Goal: Task Accomplishment & Management: Manage account settings

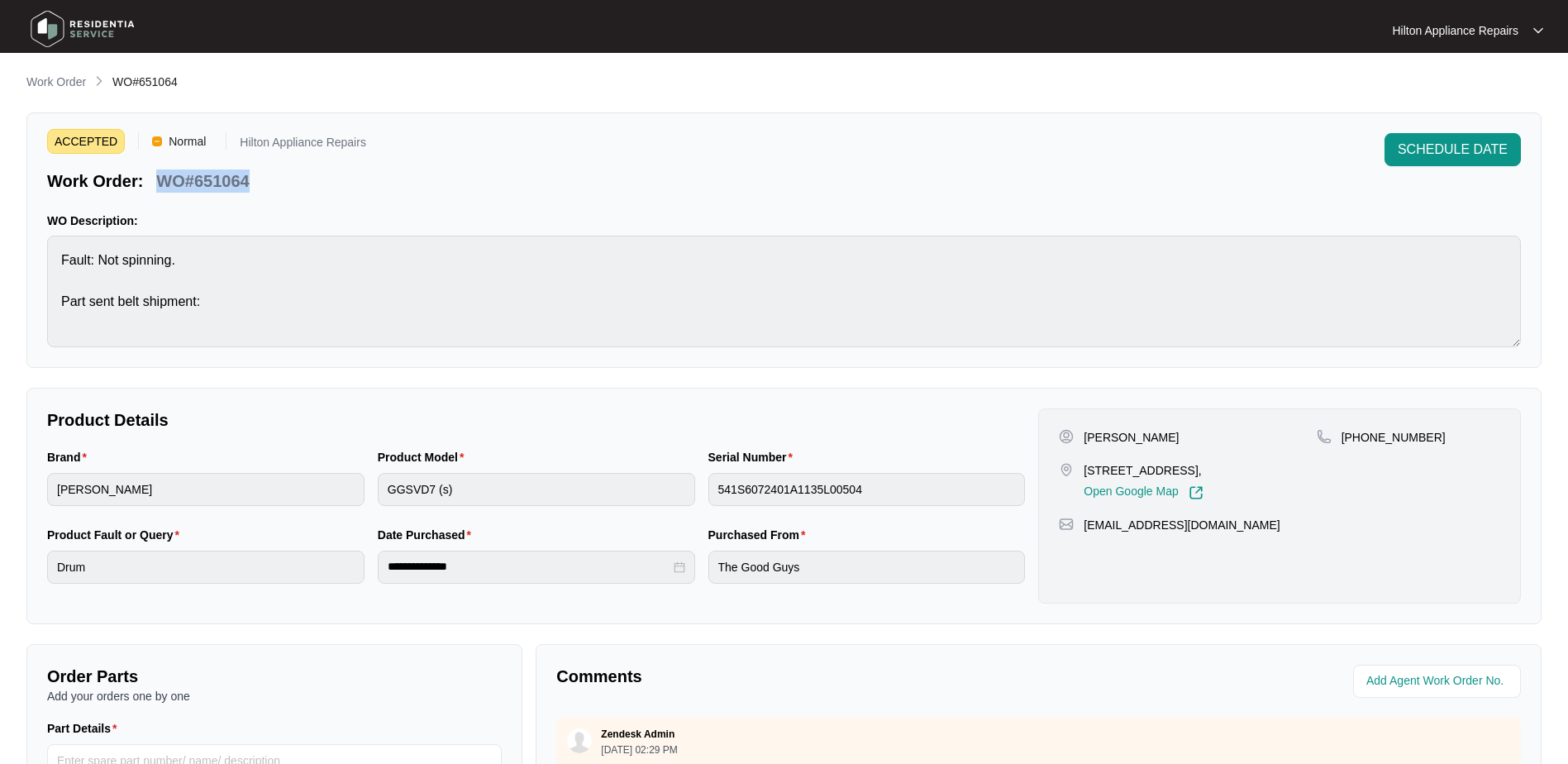
click at [387, 186] on div "ACCEPTED Normal Hilton Appliance Repairs Work Order: WO#651064 SCHEDULE DATE" at bounding box center [784, 162] width 1474 height 60
drag, startPoint x: 278, startPoint y: 182, endPoint x: 156, endPoint y: 184, distance: 122.0
click at [156, 184] on div "Work Order: WO#651064" at bounding box center [206, 178] width 319 height 29
copy p "WO#651064"
click at [1387, 678] on input "string" at bounding box center [1439, 681] width 145 height 20
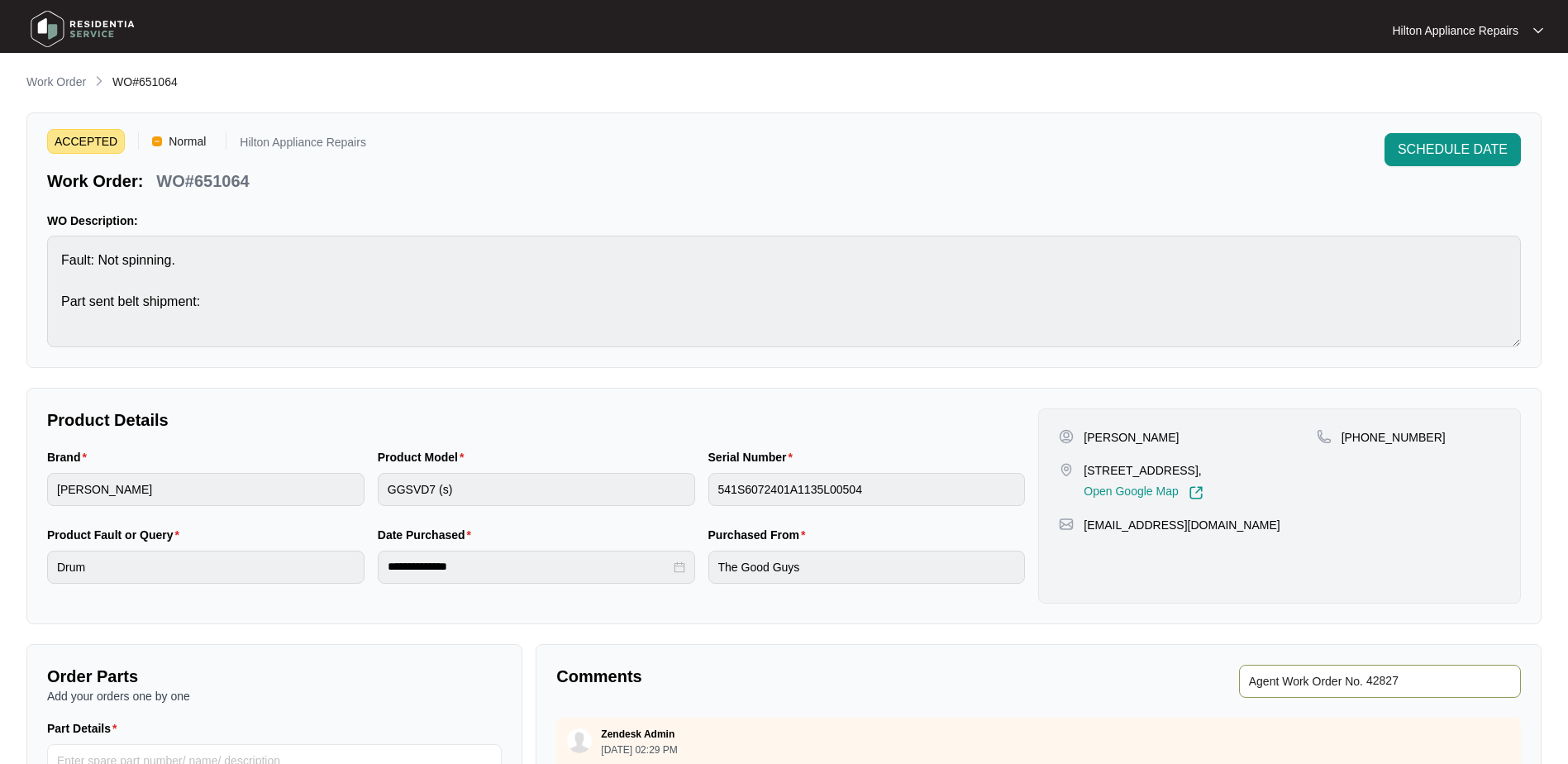
type input "42827"
click at [1028, 665] on div "Comments" at bounding box center [794, 682] width 489 height 33
drag, startPoint x: 47, startPoint y: 74, endPoint x: 55, endPoint y: 79, distance: 9.4
click at [47, 74] on p "Work Order" at bounding box center [56, 81] width 60 height 17
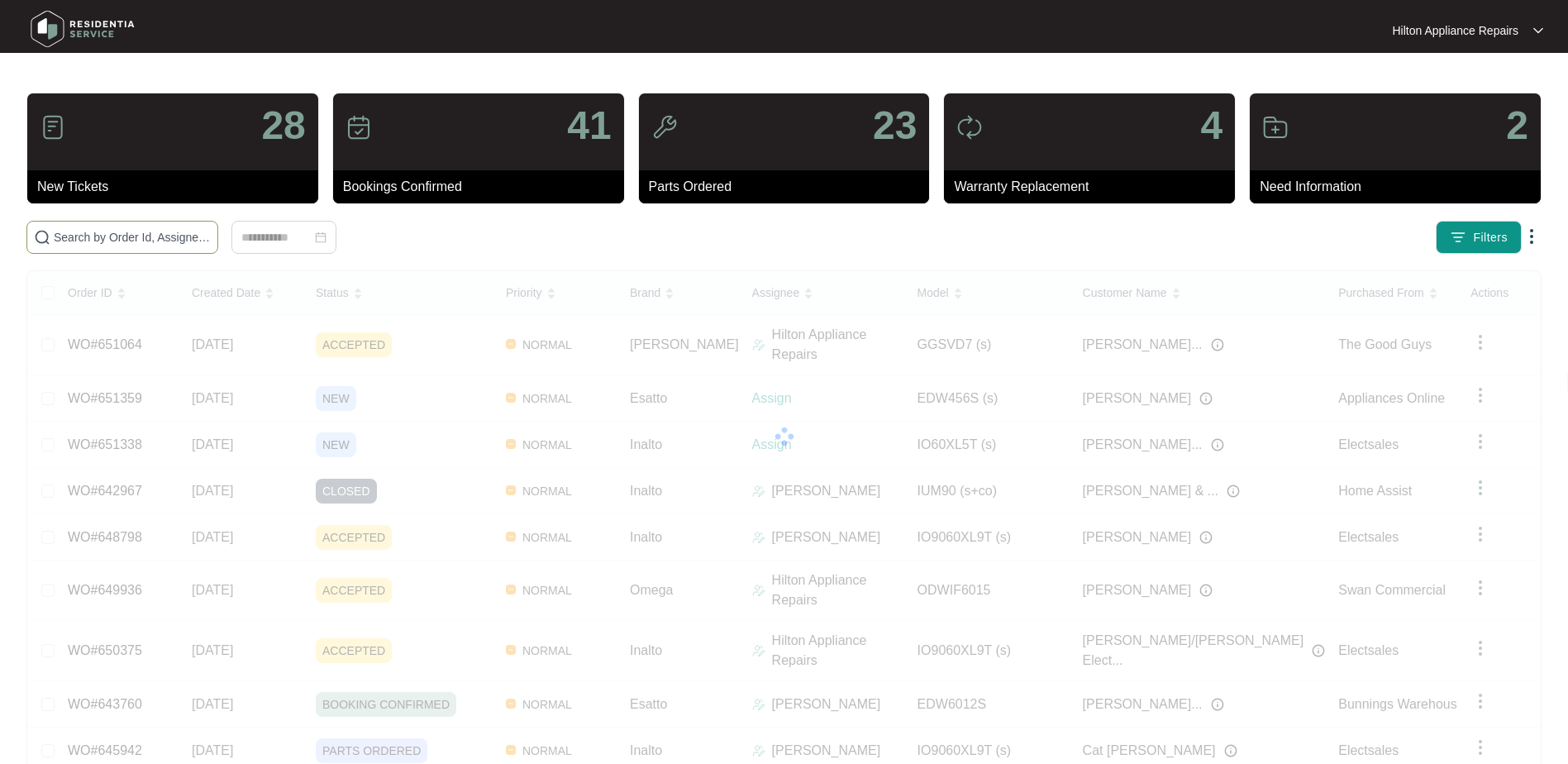
click at [99, 231] on input "text" at bounding box center [132, 237] width 157 height 19
paste input "651202"
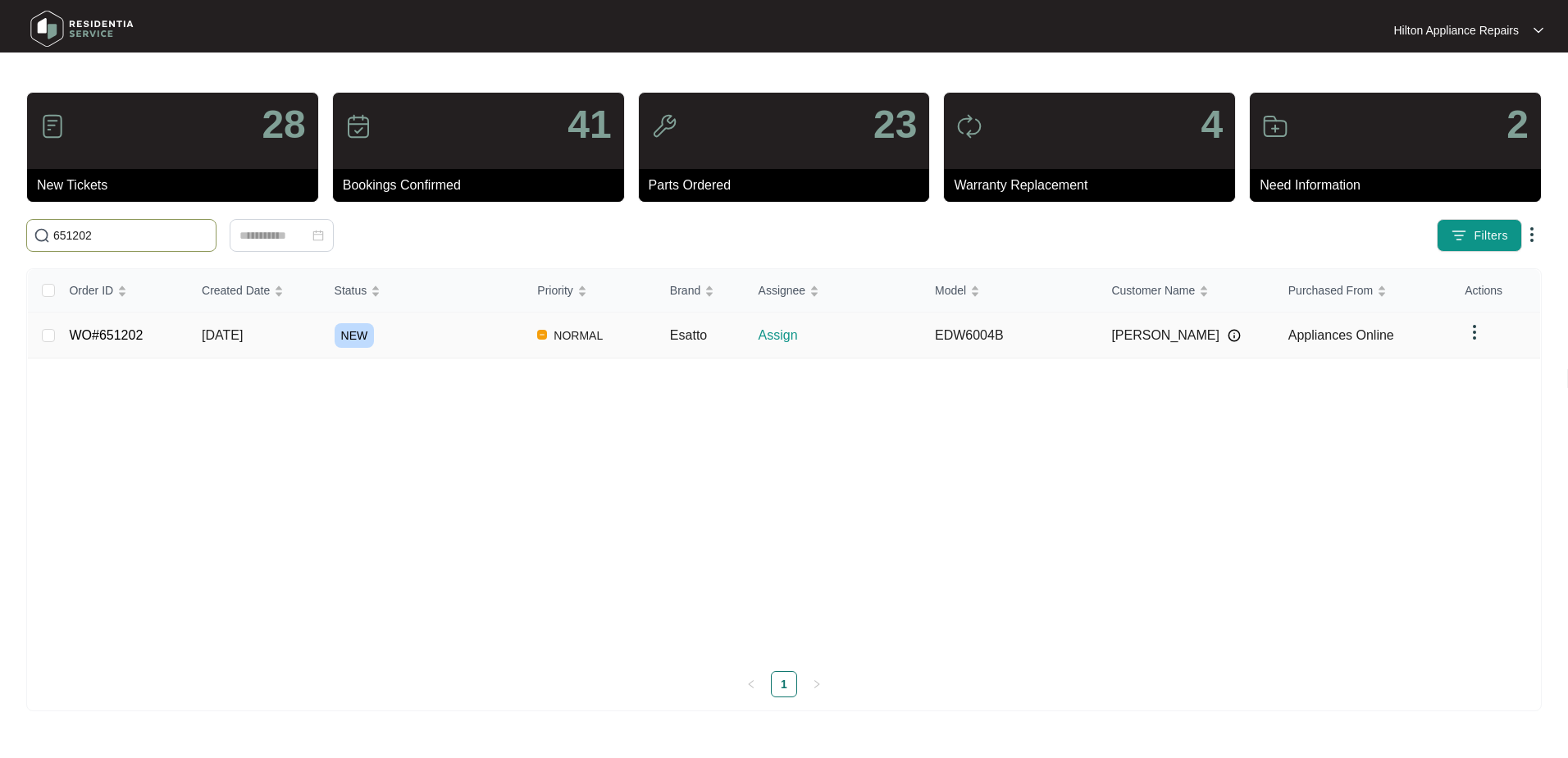
type input "651202"
click at [220, 328] on span "[DATE]" at bounding box center [222, 335] width 41 height 14
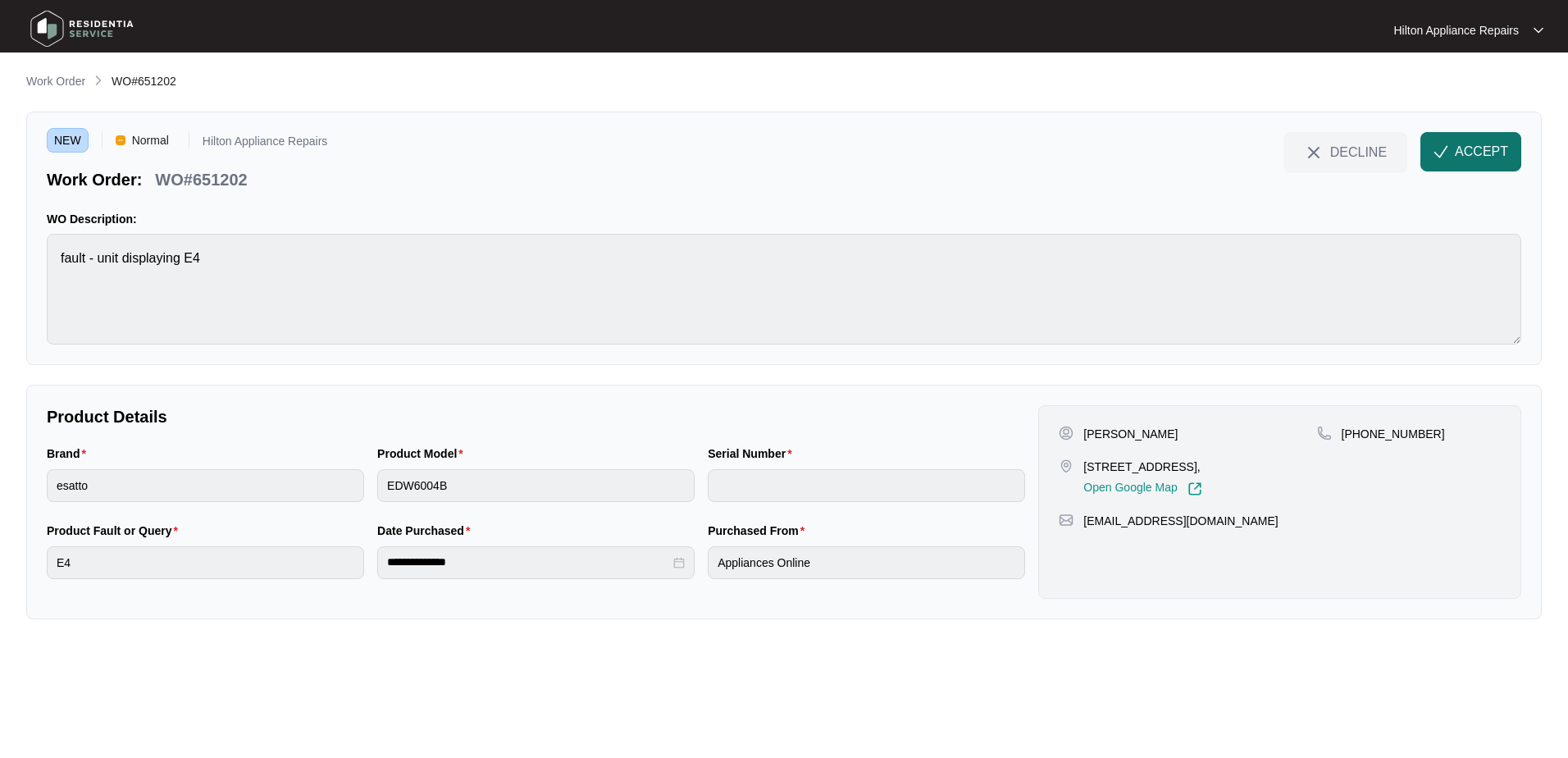
click at [1466, 148] on span "ACCEPT" at bounding box center [1481, 151] width 53 height 19
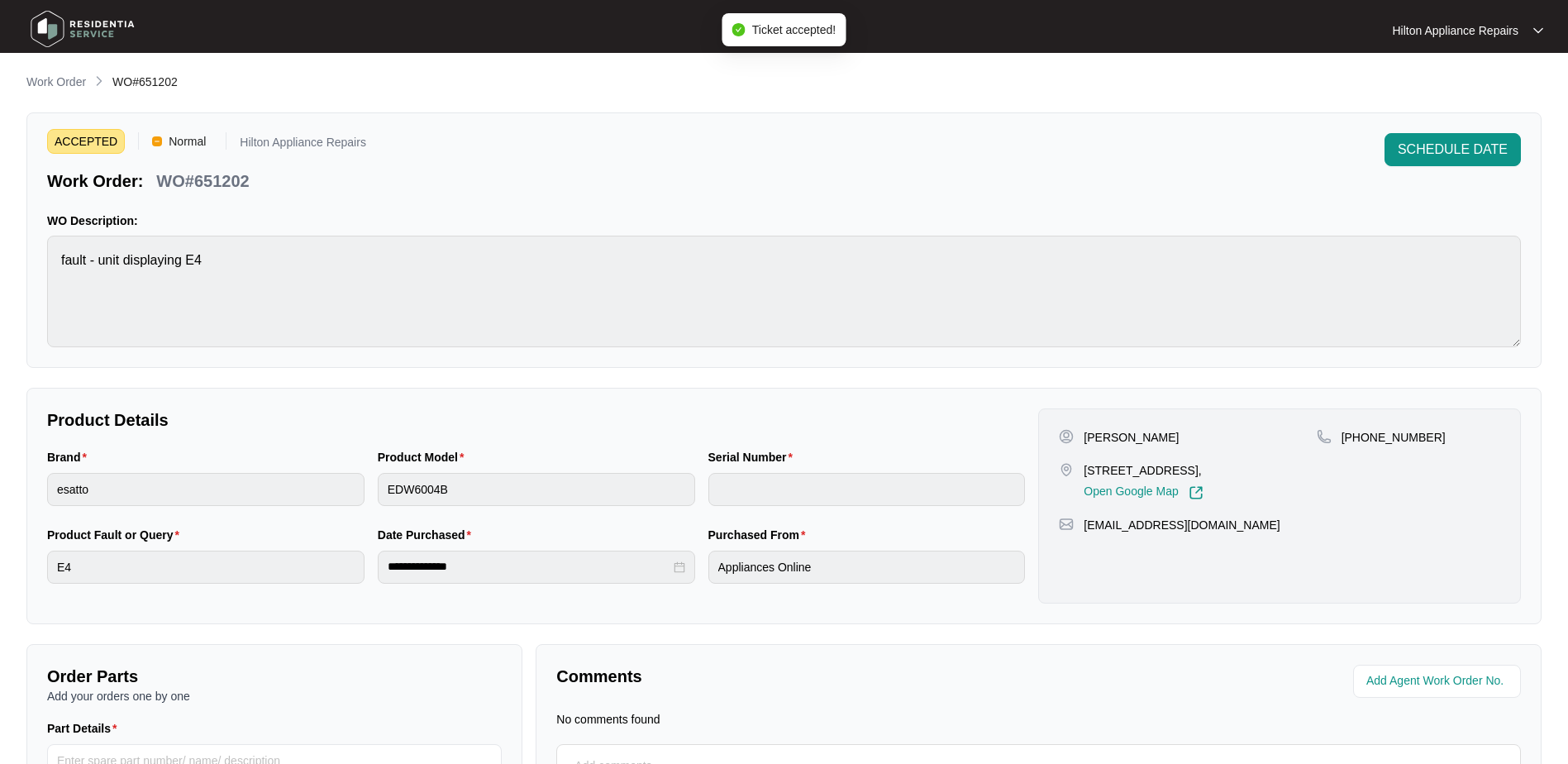
drag, startPoint x: 1228, startPoint y: 472, endPoint x: 1076, endPoint y: 475, distance: 152.0
click at [1076, 475] on div "[STREET_ADDRESS], Open Google Map" at bounding box center [1187, 480] width 257 height 38
copy div "[STREET_ADDRESS]"
drag, startPoint x: 1110, startPoint y: 436, endPoint x: 1074, endPoint y: 433, distance: 36.1
click at [1074, 433] on div "[PERSON_NAME]" at bounding box center [1187, 437] width 257 height 17
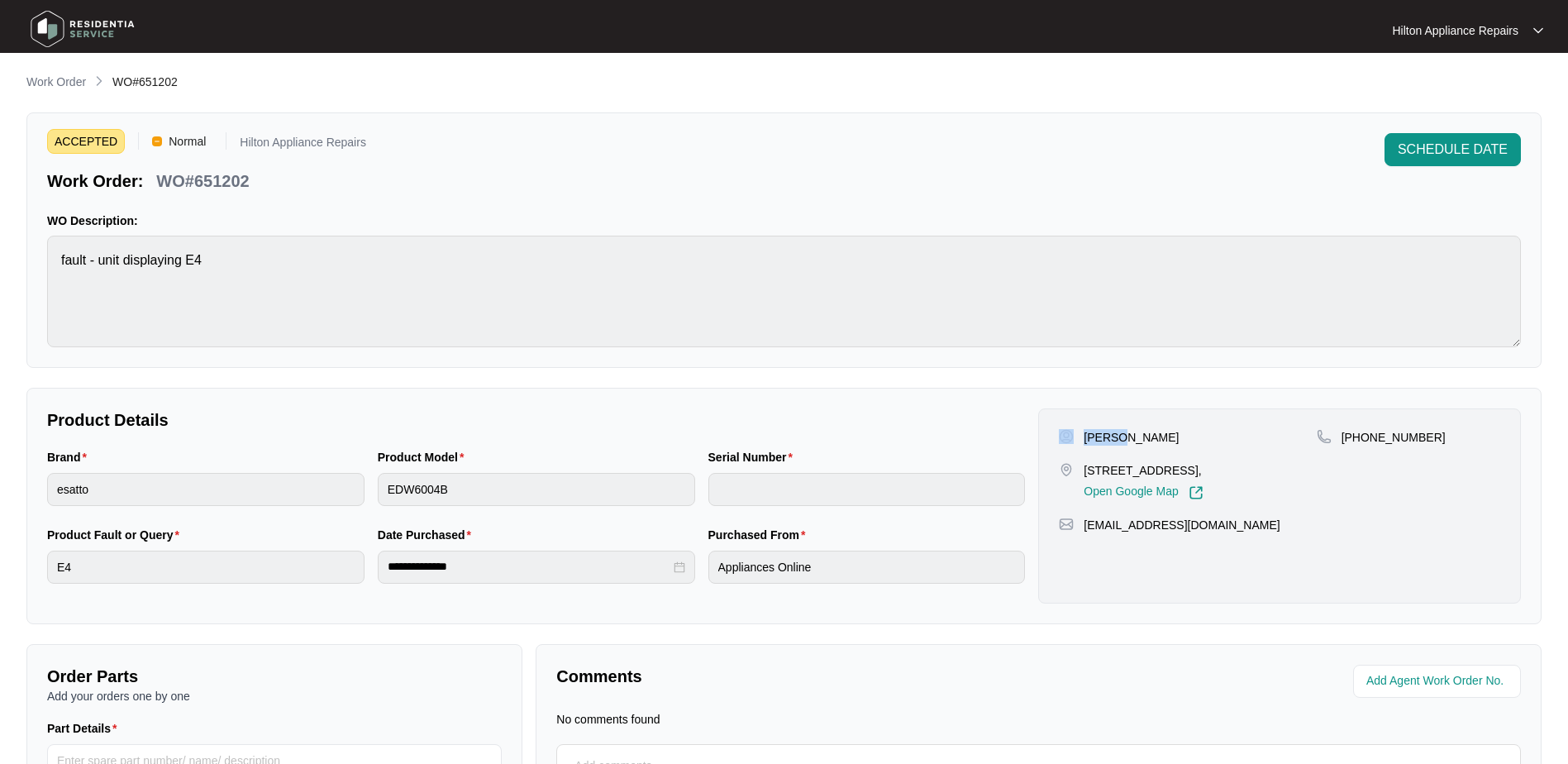
copy div "[PERSON_NAME]"
drag, startPoint x: 1154, startPoint y: 441, endPoint x: 1112, endPoint y: 439, distance: 42.0
click at [1112, 439] on div "[PERSON_NAME]" at bounding box center [1187, 437] width 257 height 17
copy p "[PERSON_NAME]"
drag, startPoint x: 1429, startPoint y: 437, endPoint x: 1362, endPoint y: 437, distance: 67.0
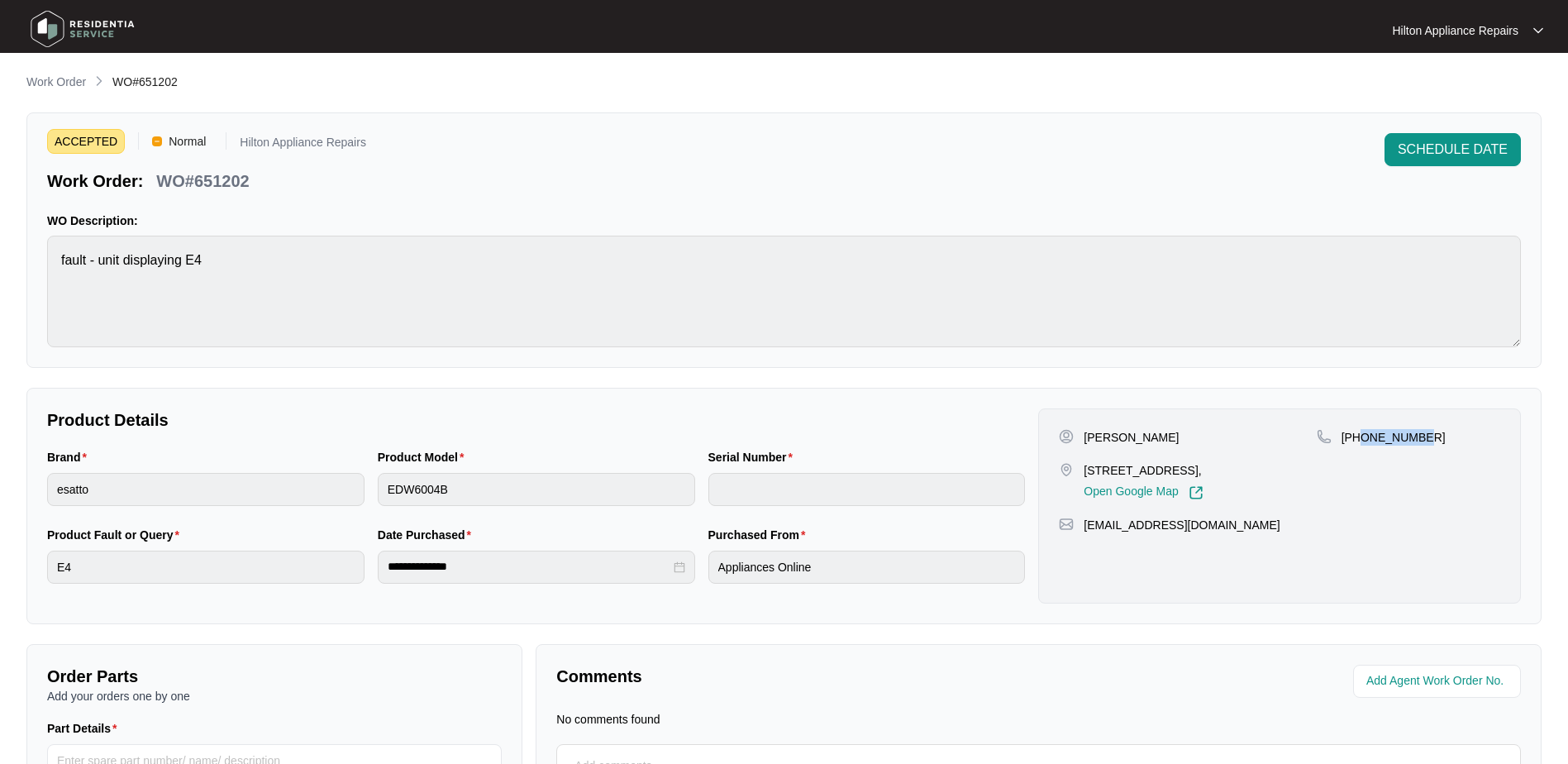
click at [1362, 437] on div "[PHONE_NUMBER]" at bounding box center [1409, 437] width 184 height 17
copy p "420762463"
drag, startPoint x: 1254, startPoint y: 526, endPoint x: 1080, endPoint y: 532, distance: 174.1
click at [1080, 532] on div "[EMAIL_ADDRESS][DOMAIN_NAME]" at bounding box center [1279, 524] width 441 height 17
copy p "[EMAIL_ADDRESS][DOMAIN_NAME]"
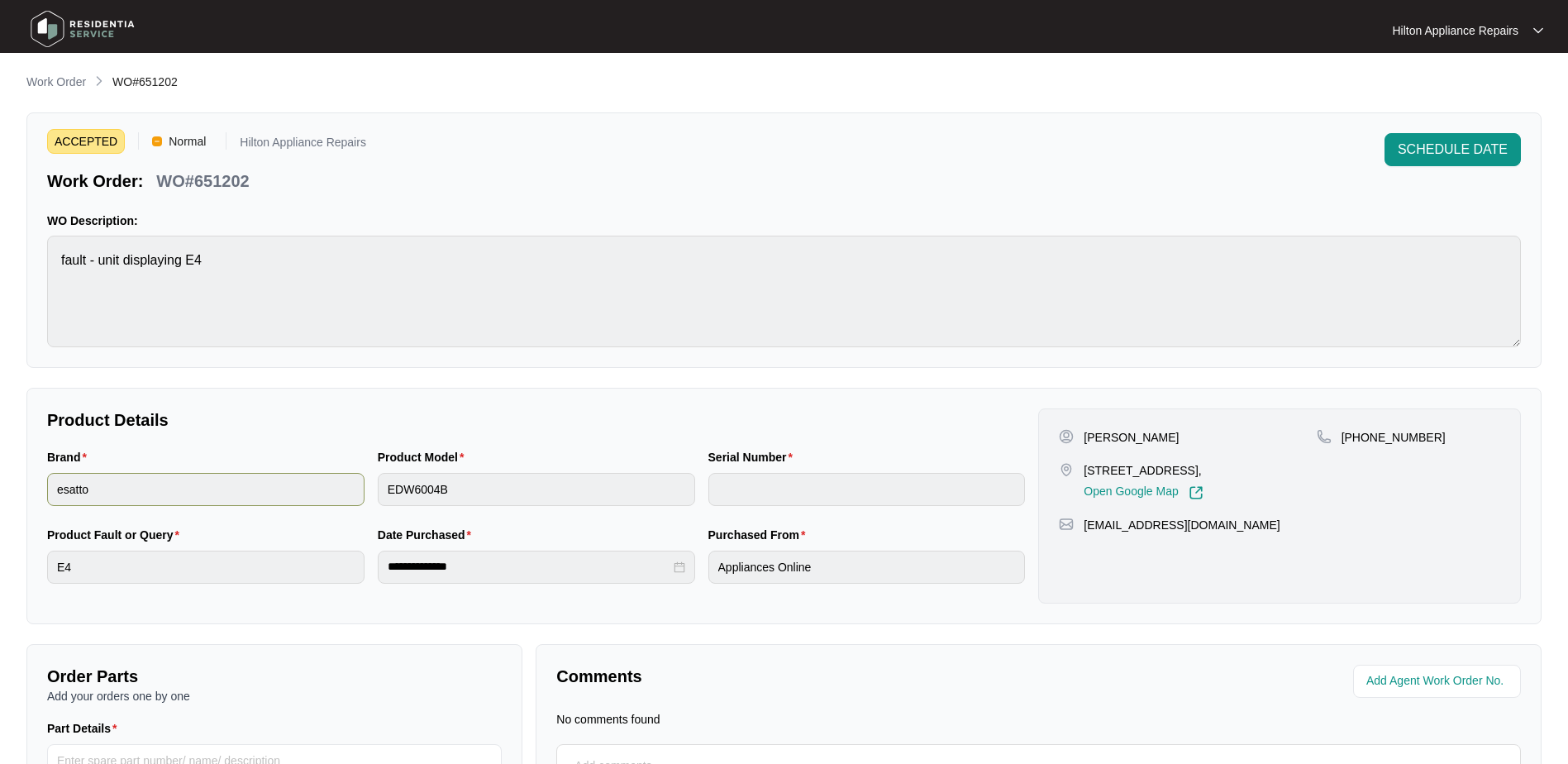
click at [317, 475] on div "Brand esatto Product Model EDW6004B Serial Number" at bounding box center [535, 486] width 991 height 77
click at [259, 186] on div "Work Order: WO#651202" at bounding box center [206, 178] width 319 height 29
drag, startPoint x: 258, startPoint y: 182, endPoint x: 155, endPoint y: 183, distance: 103.0
click at [155, 183] on div "Work Order: WO#651202" at bounding box center [206, 178] width 319 height 29
copy p "WO#651202"
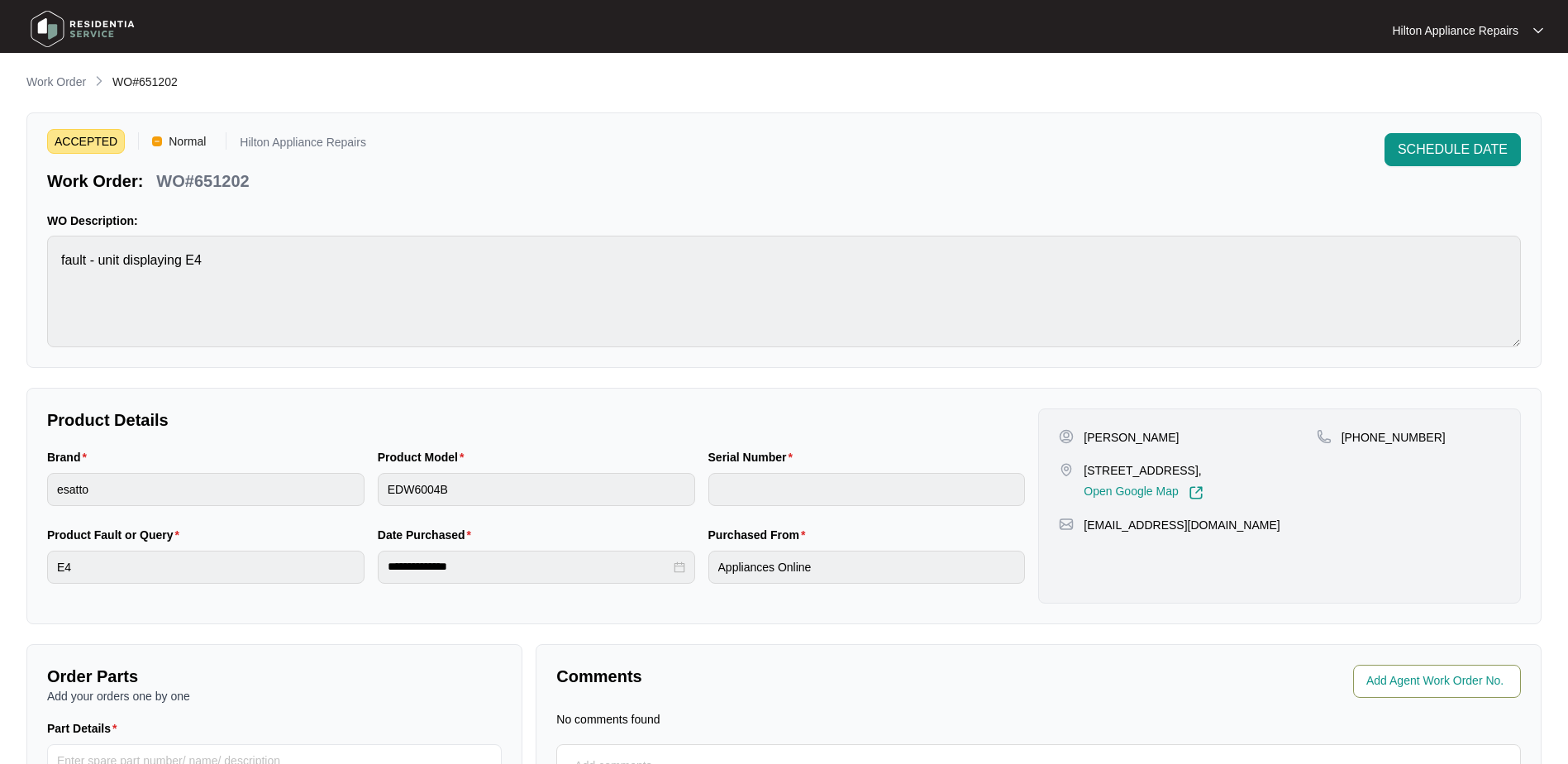
drag, startPoint x: 1456, startPoint y: 672, endPoint x: 1544, endPoint y: 677, distance: 88.1
click at [1457, 672] on input "string" at bounding box center [1439, 681] width 145 height 20
type input "42841"
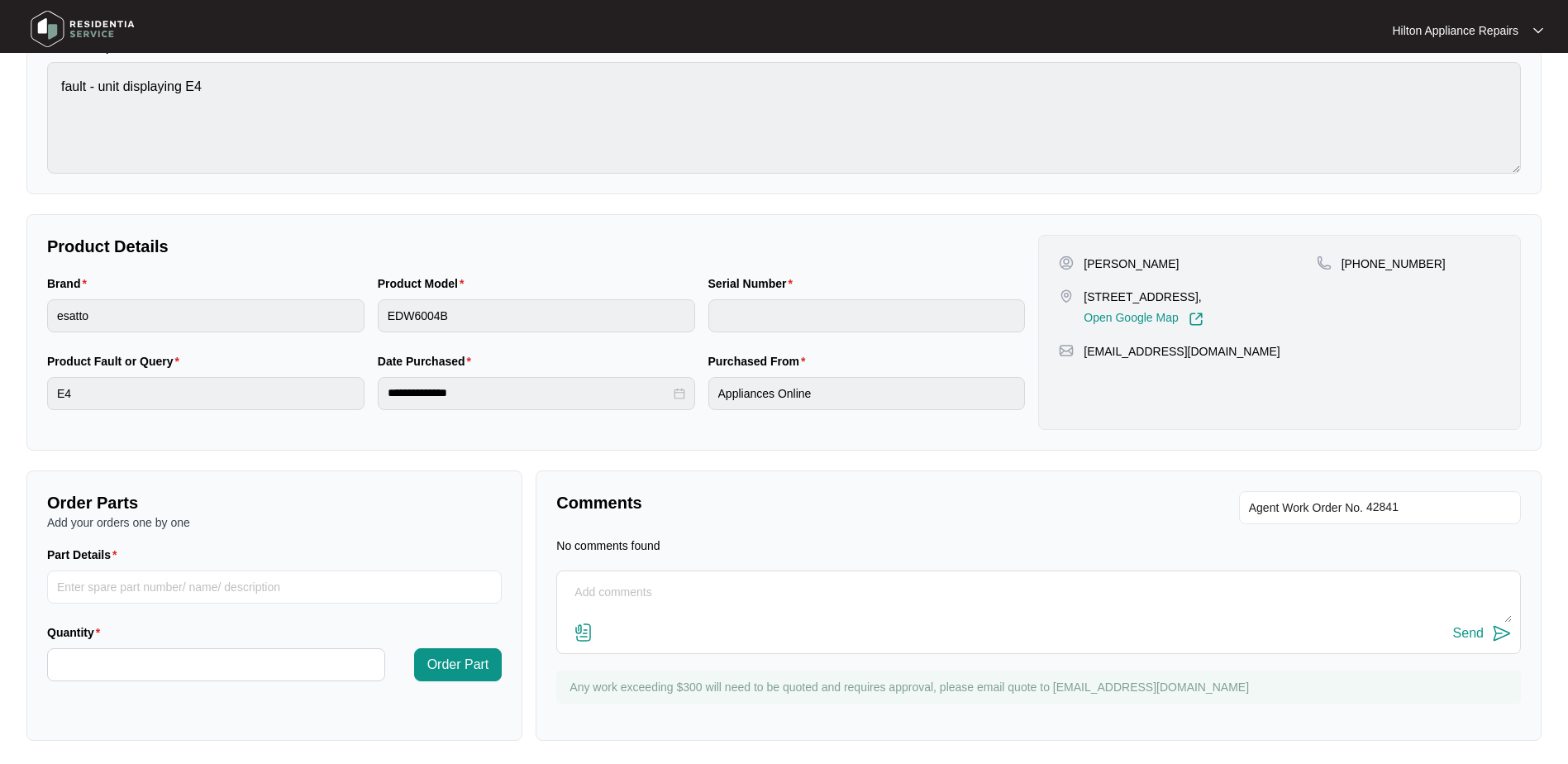
scroll to position [178, 0]
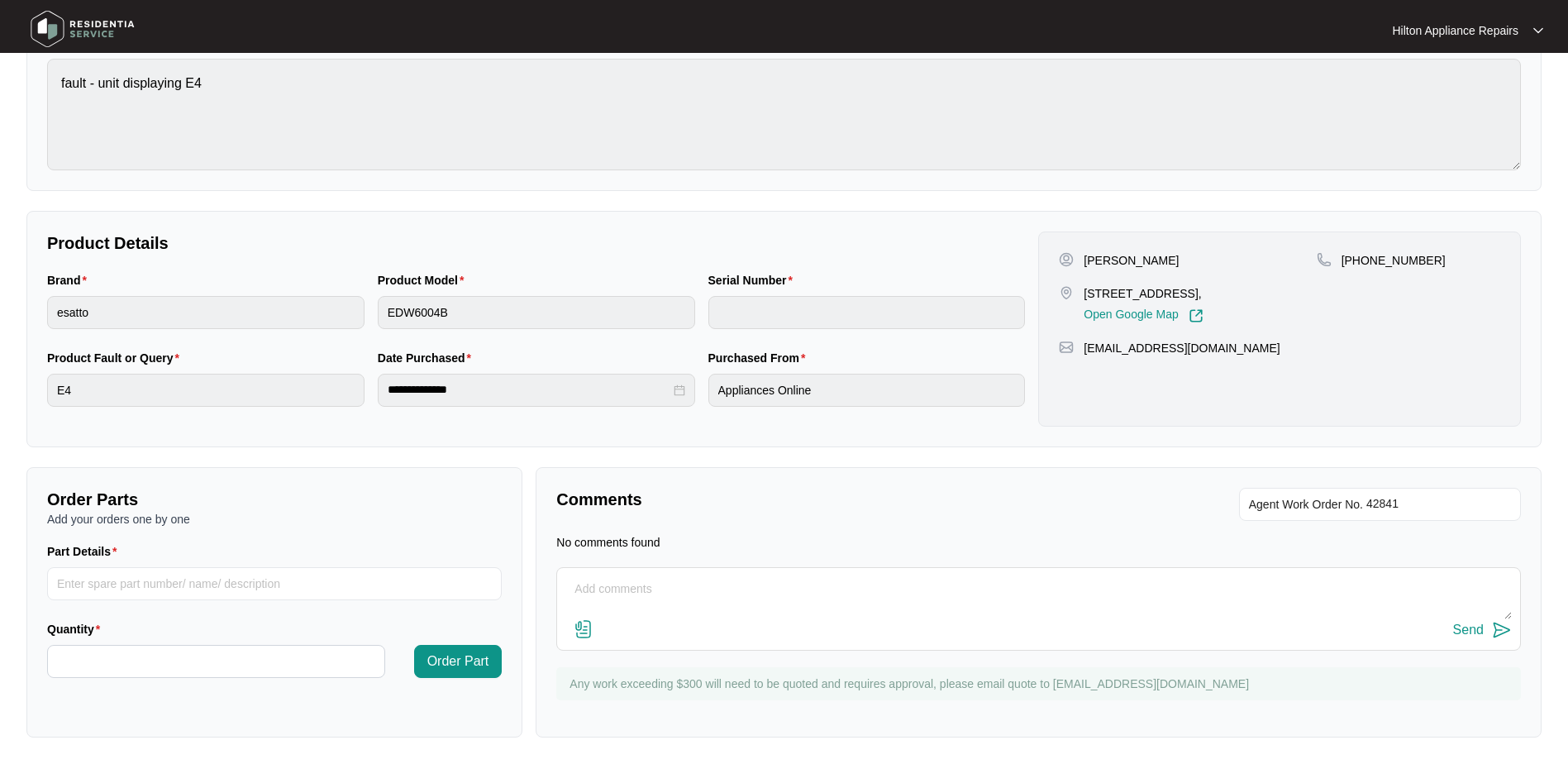
click at [625, 579] on textarea at bounding box center [1039, 598] width 947 height 43
paste textarea "Called [PERSON_NAME], no option to leave vociemail, sent text message"
type textarea "Called [PERSON_NAME], no option to leave vociemail, sent text message"
click at [1450, 627] on div "Send" at bounding box center [1039, 630] width 947 height 22
click at [1464, 631] on div "Send" at bounding box center [1468, 629] width 30 height 15
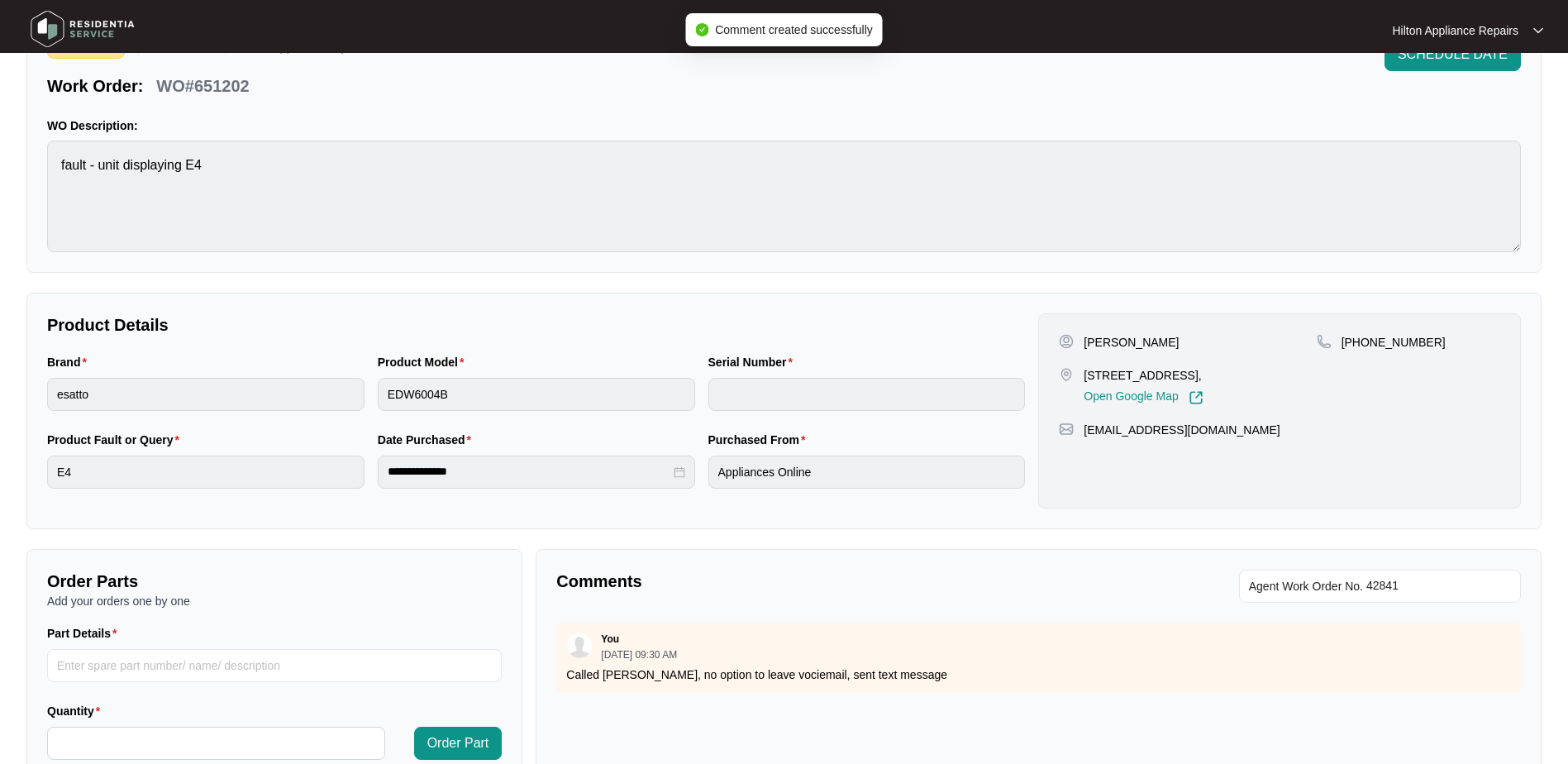
scroll to position [0, 0]
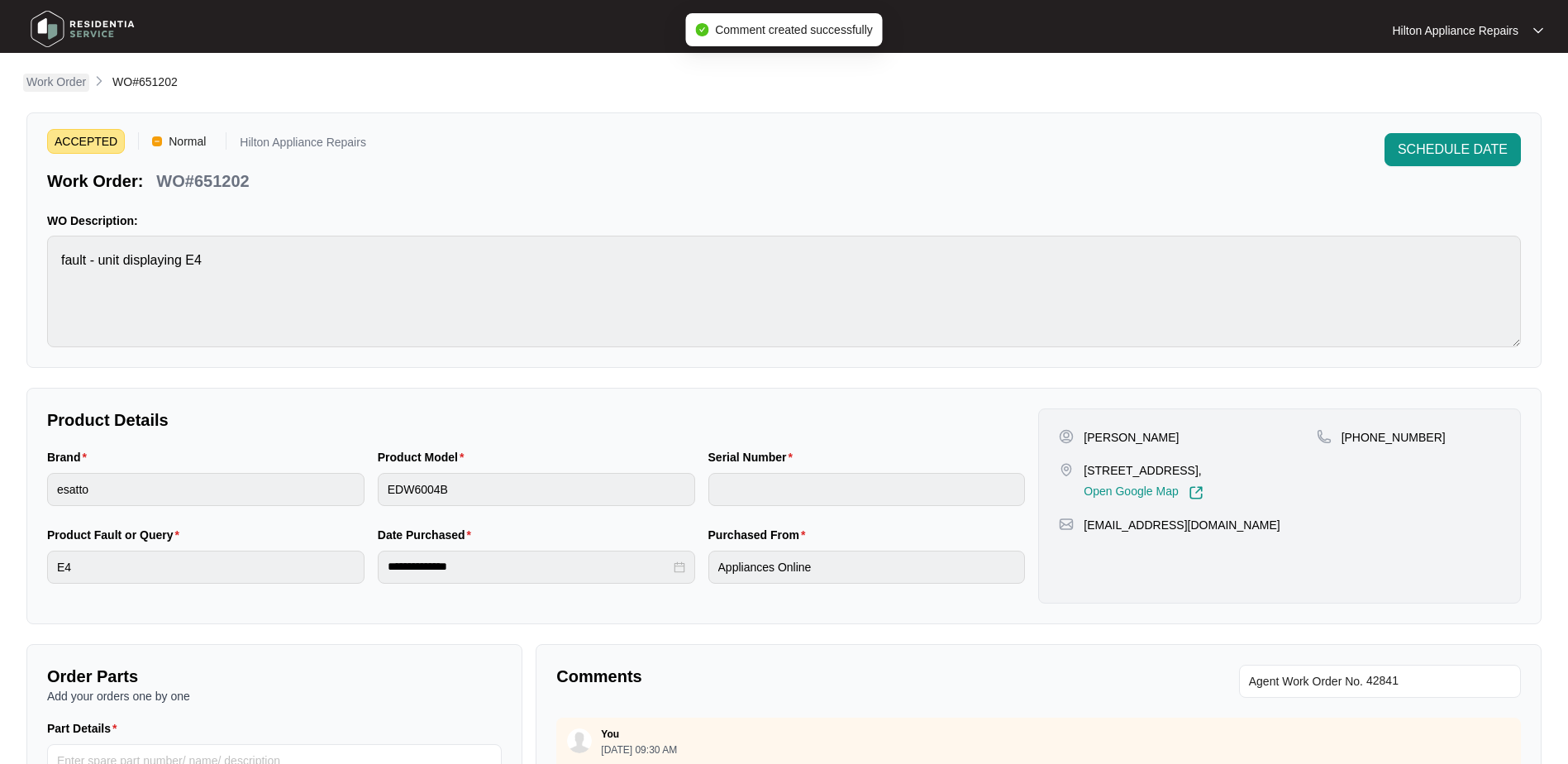
click at [32, 79] on p "Work Order" at bounding box center [56, 81] width 60 height 17
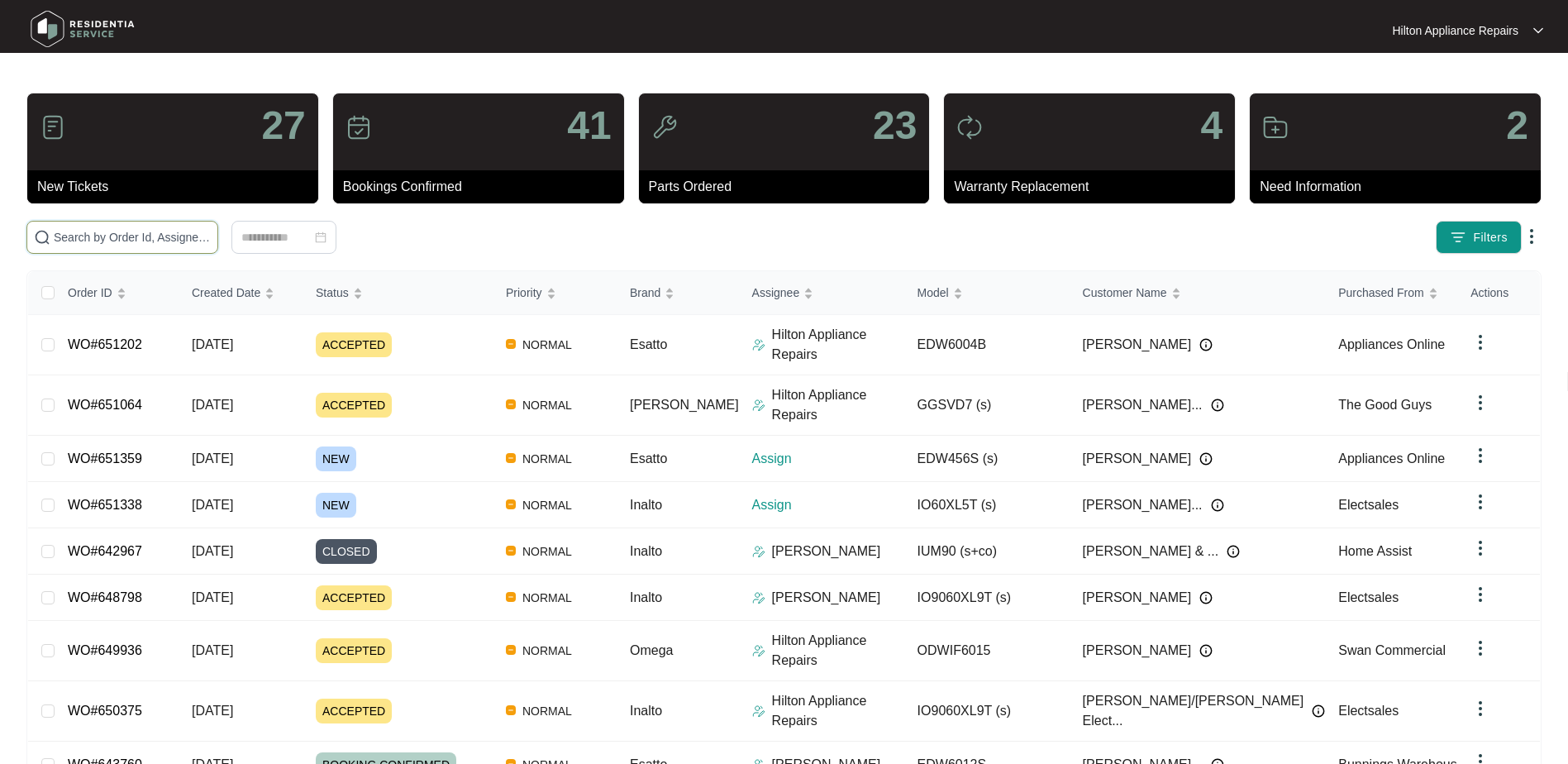
click at [67, 230] on input "text" at bounding box center [132, 237] width 157 height 19
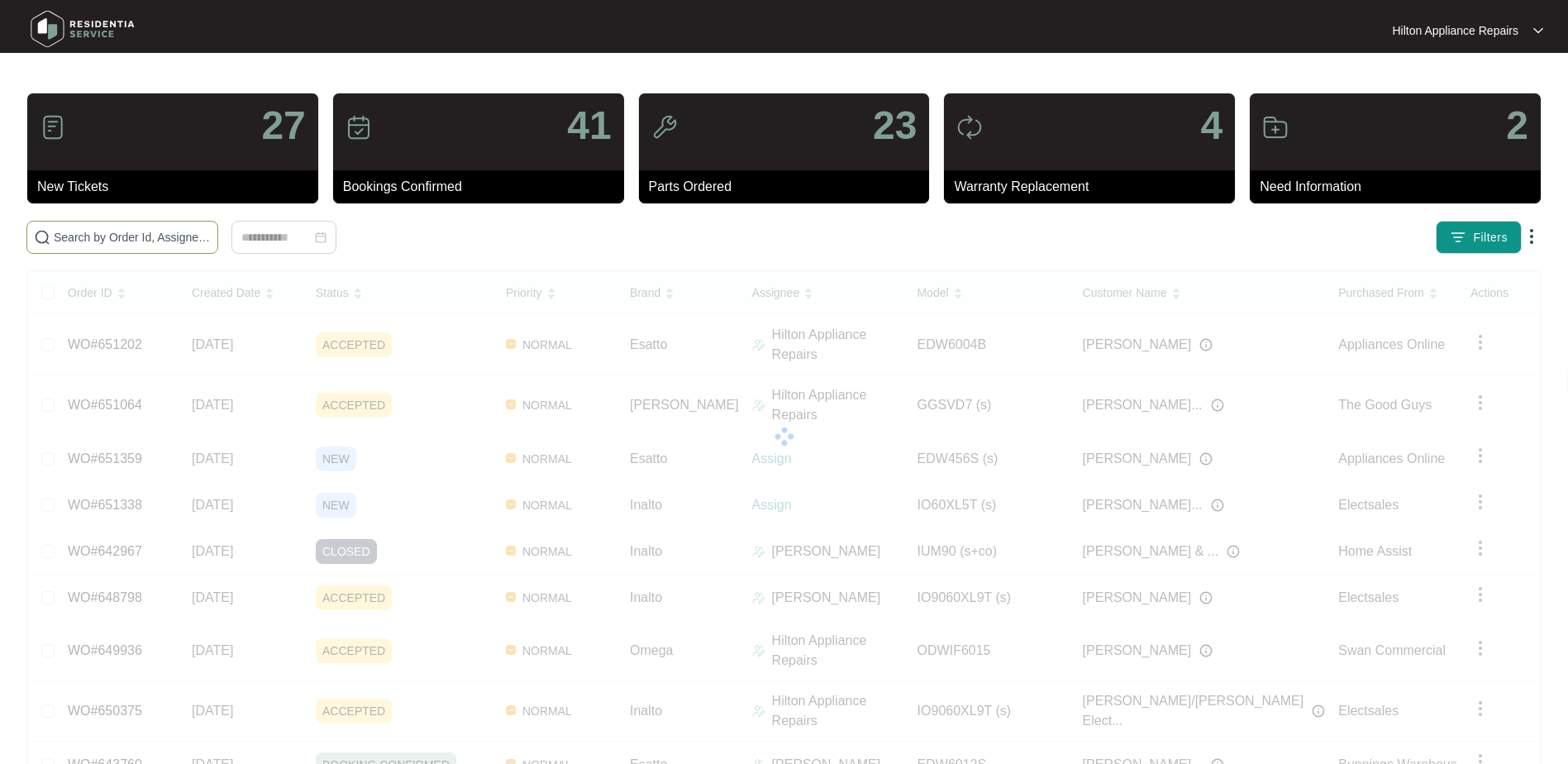
paste input "651211"
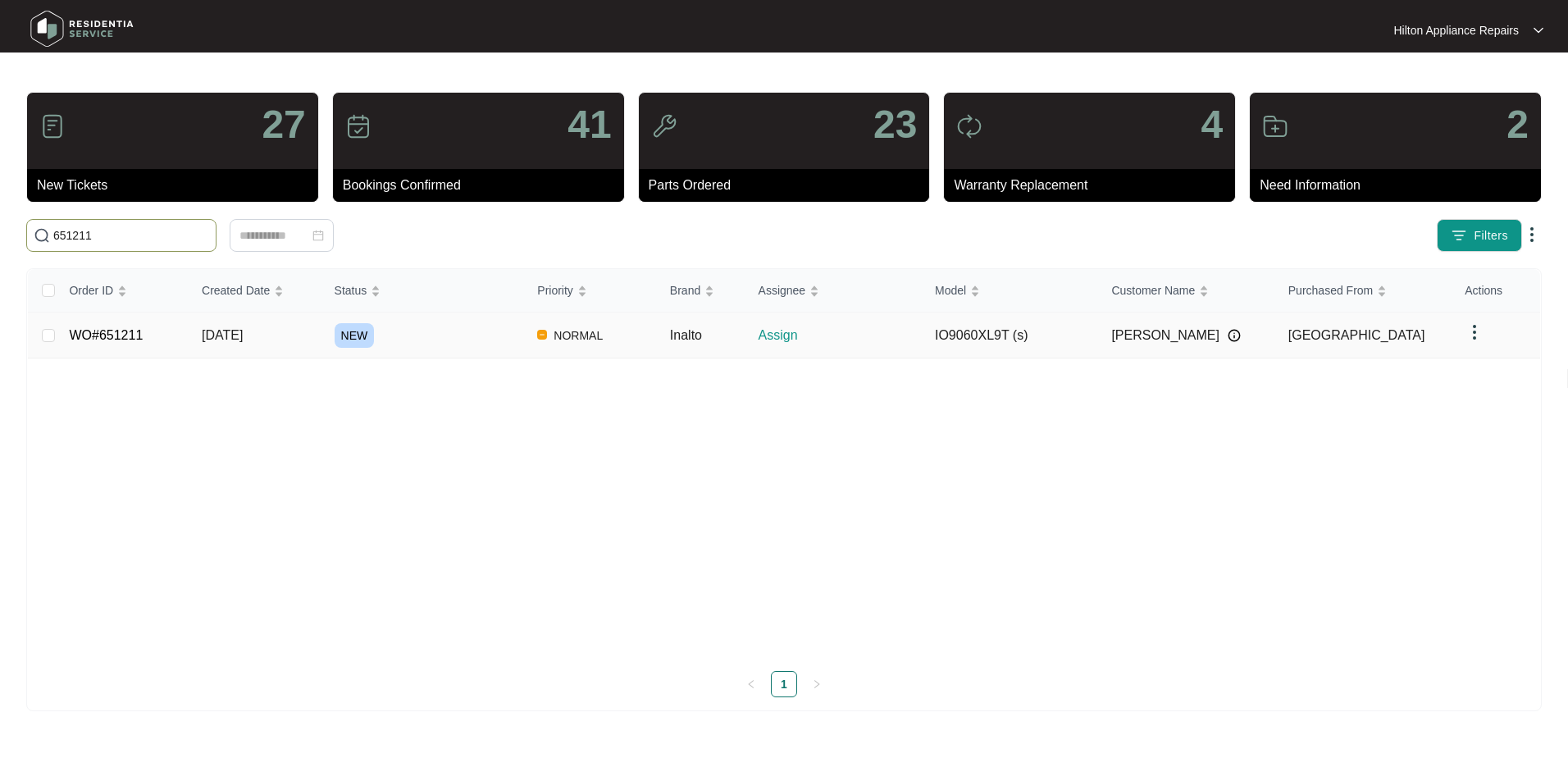
type input "651211"
click at [243, 337] on span "[DATE]" at bounding box center [222, 335] width 41 height 14
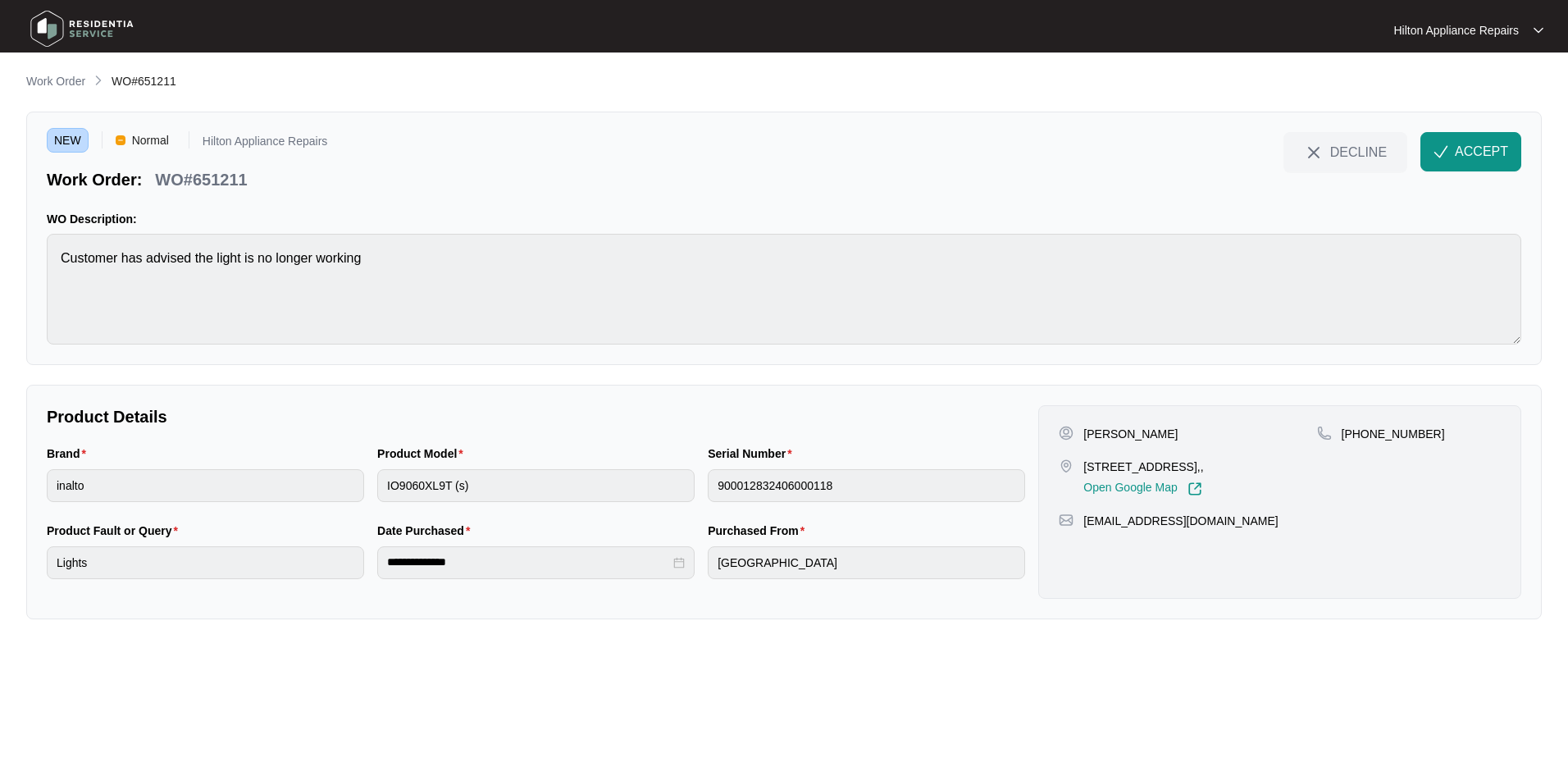
drag, startPoint x: 1258, startPoint y: 468, endPoint x: 1197, endPoint y: 470, distance: 61.0
click at [1197, 470] on p "[STREET_ADDRESS],," at bounding box center [1143, 466] width 119 height 16
copy p "Mandogalup"
click at [1286, 524] on div "[EMAIL_ADDRESS][DOMAIN_NAME]" at bounding box center [1280, 520] width 442 height 16
drag, startPoint x: 1263, startPoint y: 465, endPoint x: 1084, endPoint y: 464, distance: 179.0
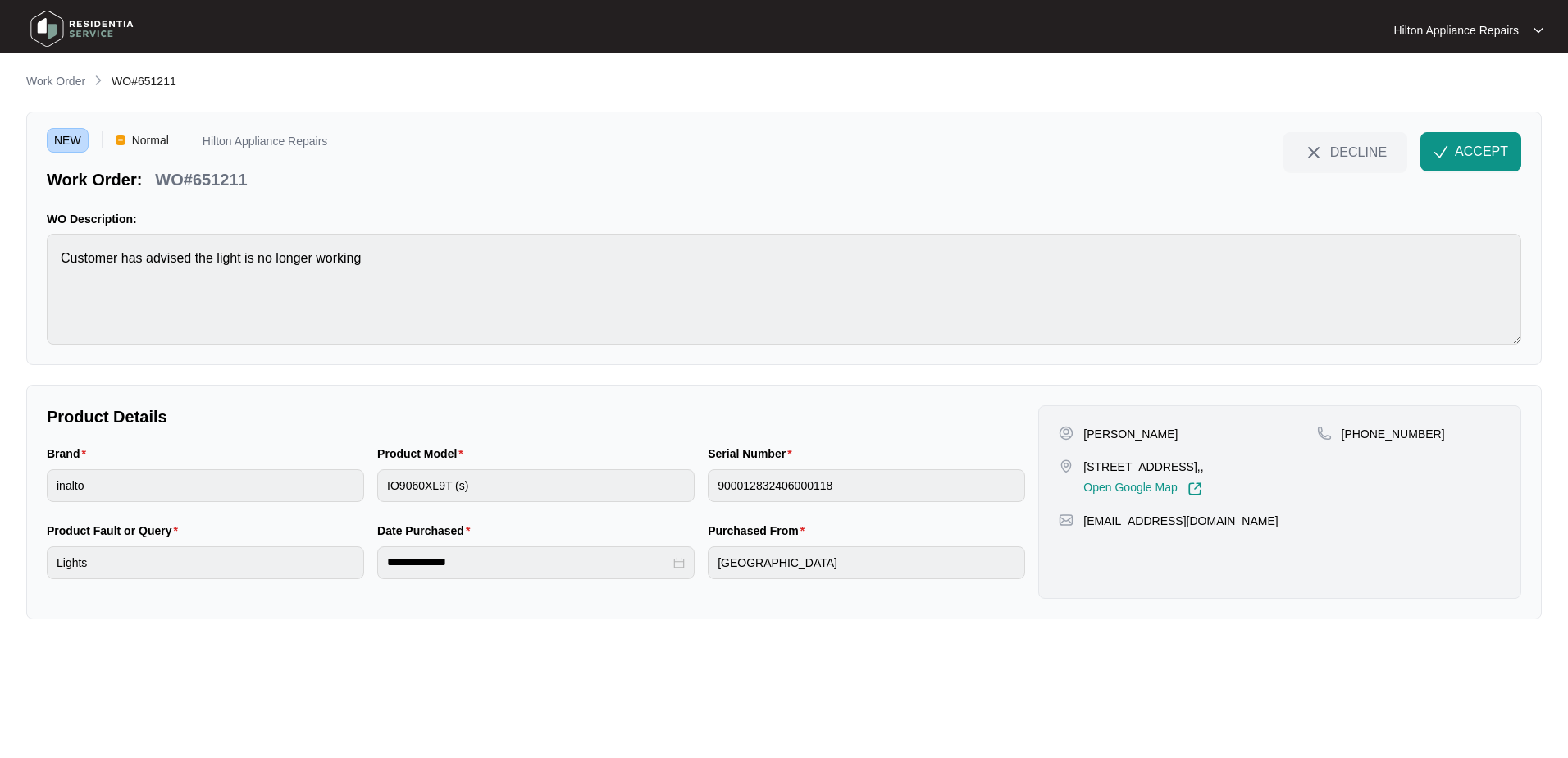
click at [1084, 464] on p "[STREET_ADDRESS],," at bounding box center [1143, 466] width 119 height 16
copy p "40 Brilliant boulevard, [GEOGRAPHIC_DATA]"
drag, startPoint x: 1122, startPoint y: 434, endPoint x: 1083, endPoint y: 433, distance: 39.0
click at [1083, 433] on div "[PERSON_NAME]" at bounding box center [1187, 434] width 257 height 16
copy p "[PERSON_NAME]"
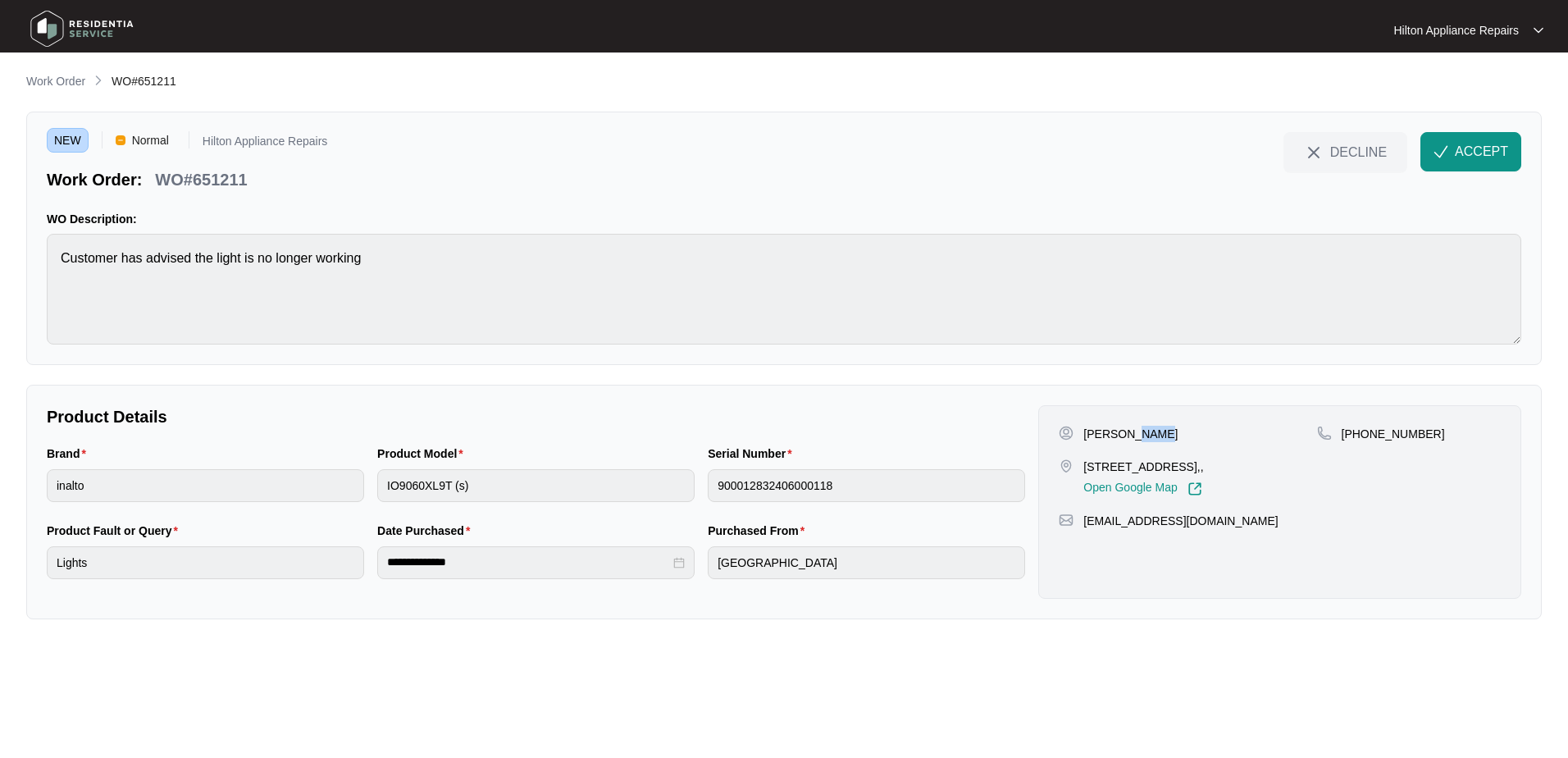
drag, startPoint x: 1152, startPoint y: 435, endPoint x: 1125, endPoint y: 440, distance: 27.5
click at [1125, 440] on div "[PERSON_NAME]" at bounding box center [1187, 434] width 257 height 16
drag, startPoint x: 1421, startPoint y: 431, endPoint x: 1360, endPoint y: 432, distance: 61.0
click at [1360, 432] on div "[PHONE_NUMBER]" at bounding box center [1408, 434] width 183 height 16
click at [1459, 147] on span "ACCEPT" at bounding box center [1481, 151] width 53 height 19
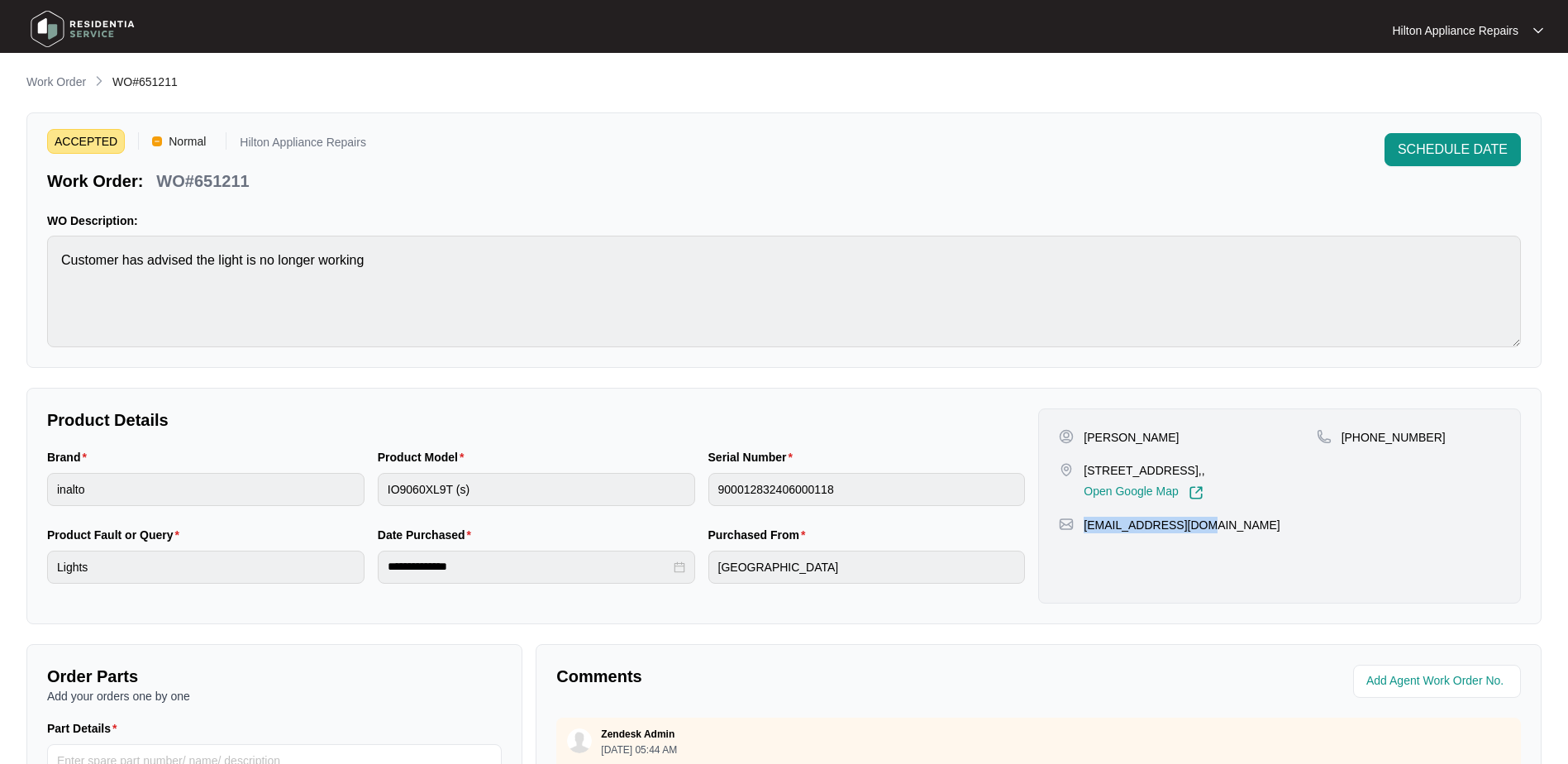
drag, startPoint x: 1172, startPoint y: 543, endPoint x: 1086, endPoint y: 551, distance: 86.4
click at [1086, 551] on div "[PERSON_NAME] [STREET_ADDRESS],, Open Google Map [PHONE_NUMBER] [EMAIL_ADDRESS]…" at bounding box center [1280, 506] width 483 height 195
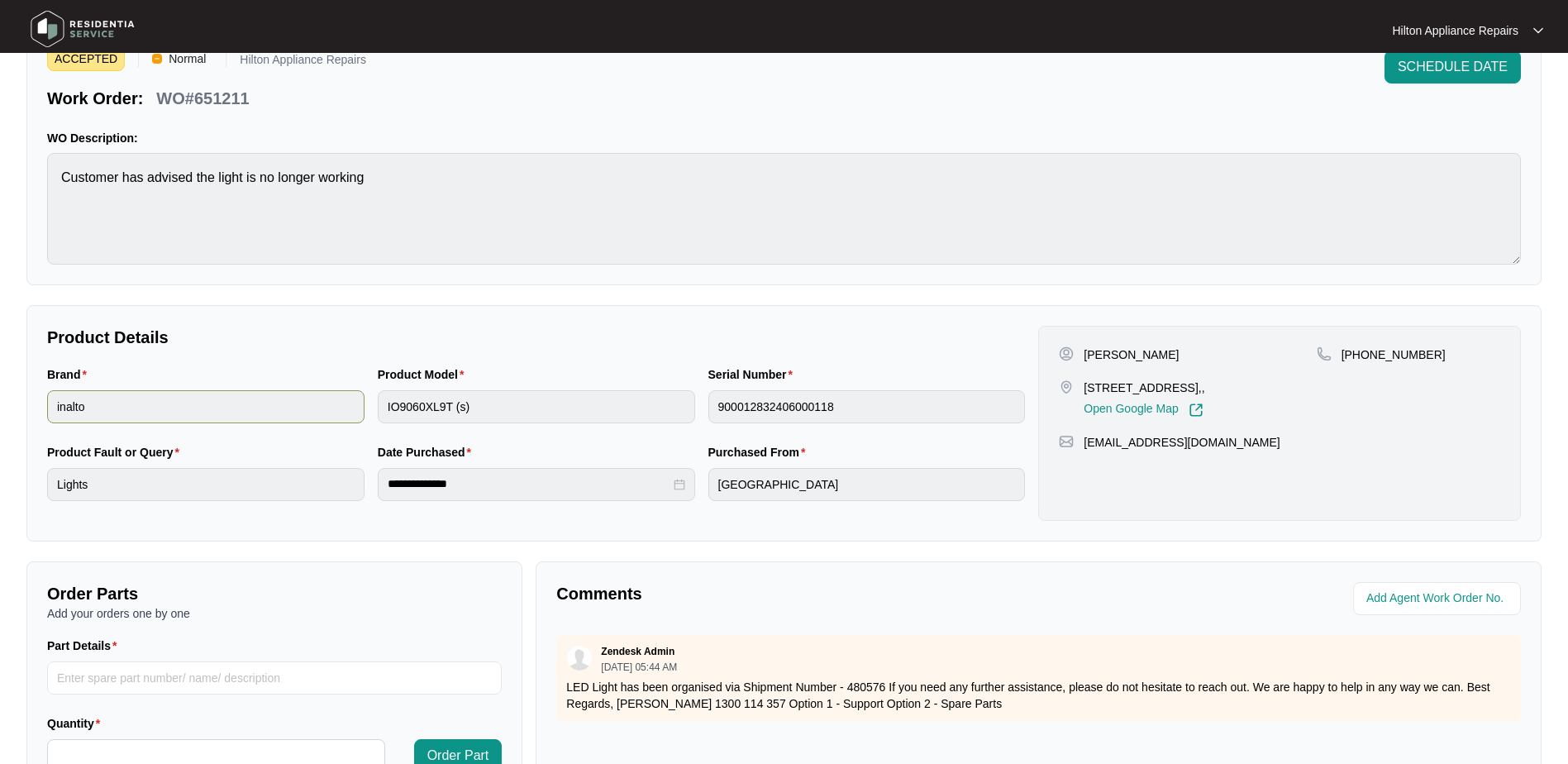
click at [350, 403] on div "Brand inalto Product Model IO9060XL9T (s) Serial Number 900012832406000118" at bounding box center [535, 404] width 991 height 77
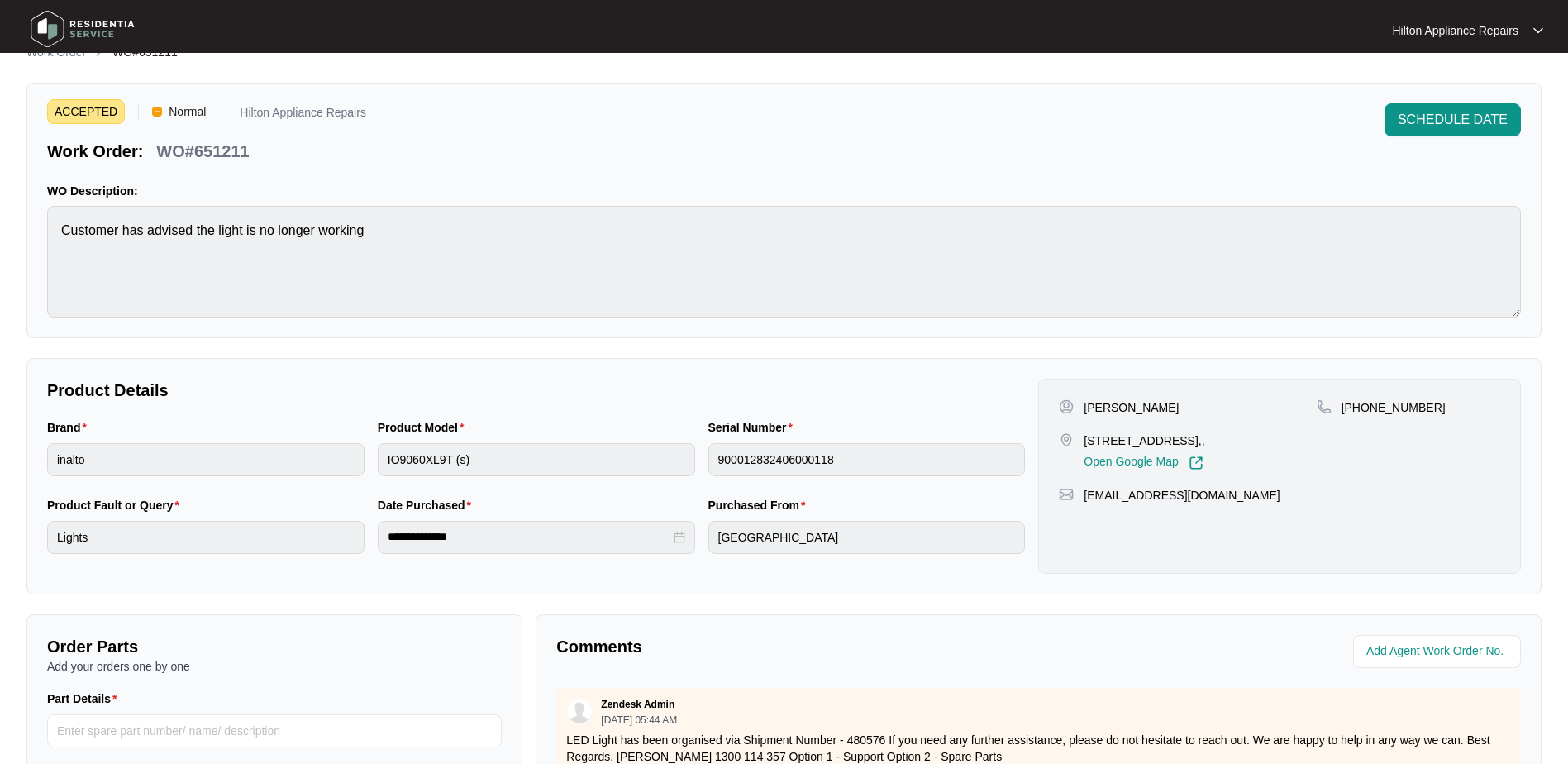
scroll to position [0, 0]
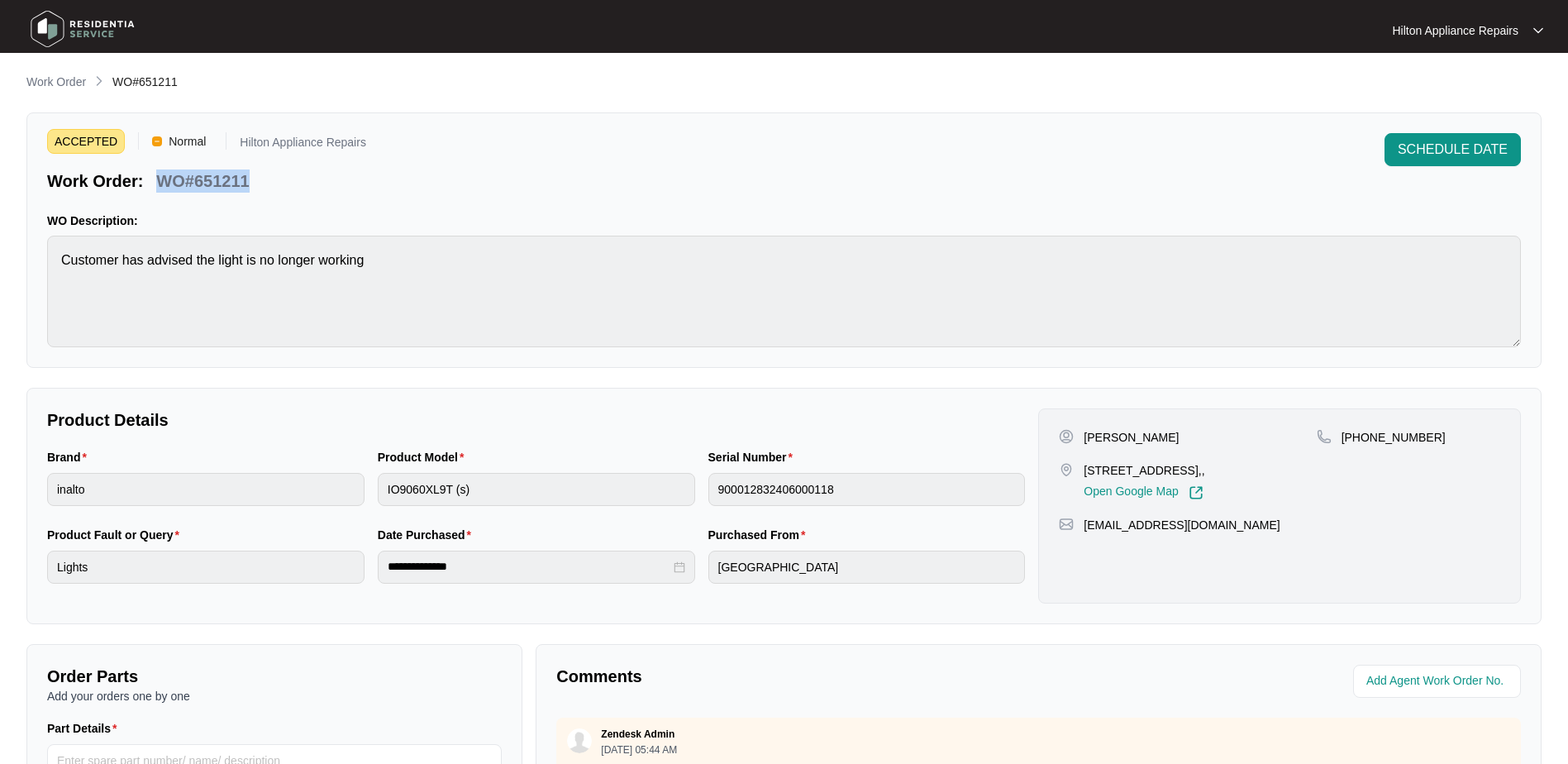
drag, startPoint x: 265, startPoint y: 181, endPoint x: 152, endPoint y: 185, distance: 113.1
click at [152, 185] on div "Work Order: WO#651211" at bounding box center [206, 178] width 319 height 29
click at [340, 480] on div "Brand inalto Product Model IO9060XL9T (s) Serial Number 900012832406000118" at bounding box center [535, 486] width 991 height 77
click at [1405, 679] on input "string" at bounding box center [1439, 681] width 145 height 20
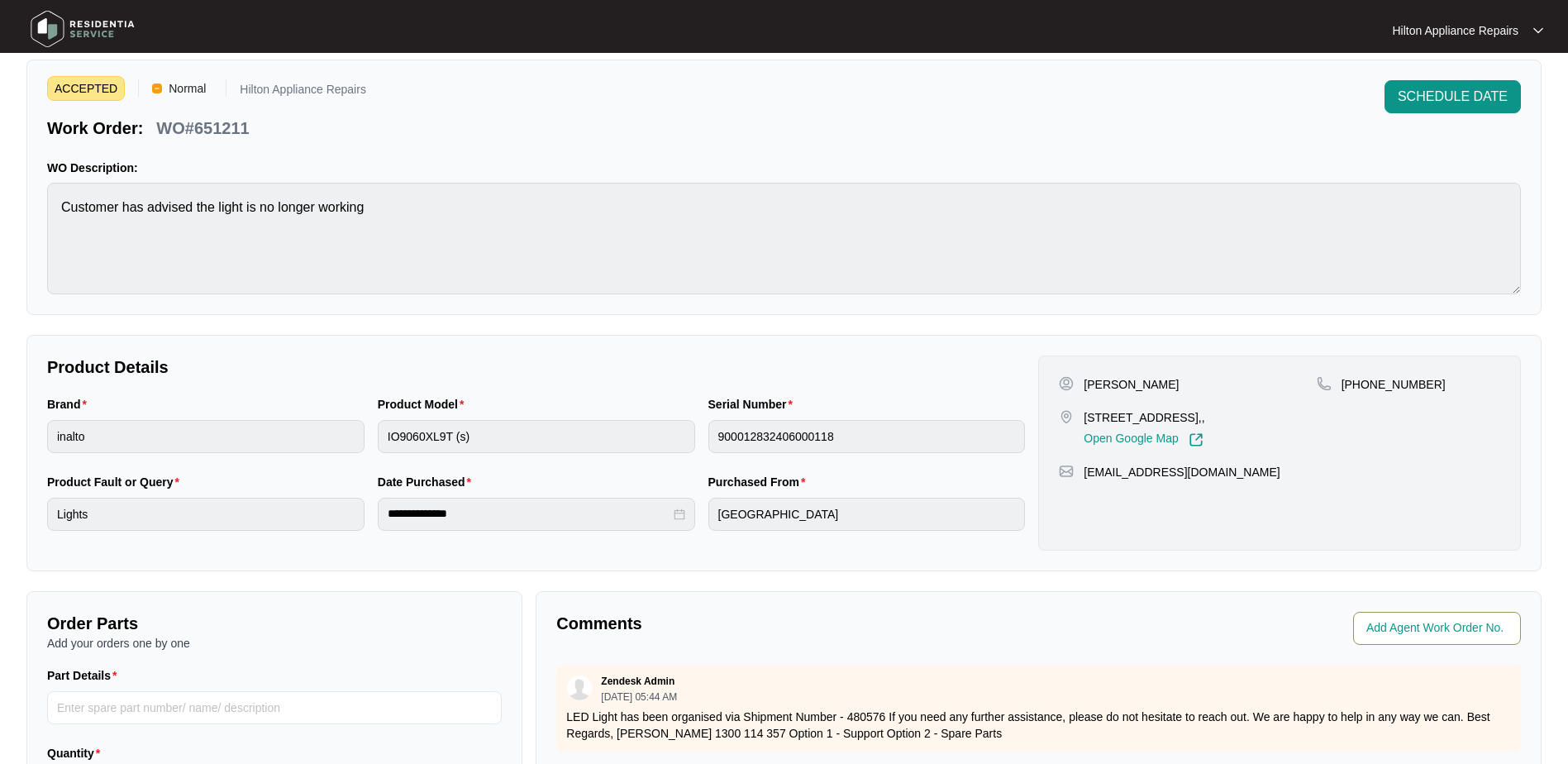
scroll to position [83, 0]
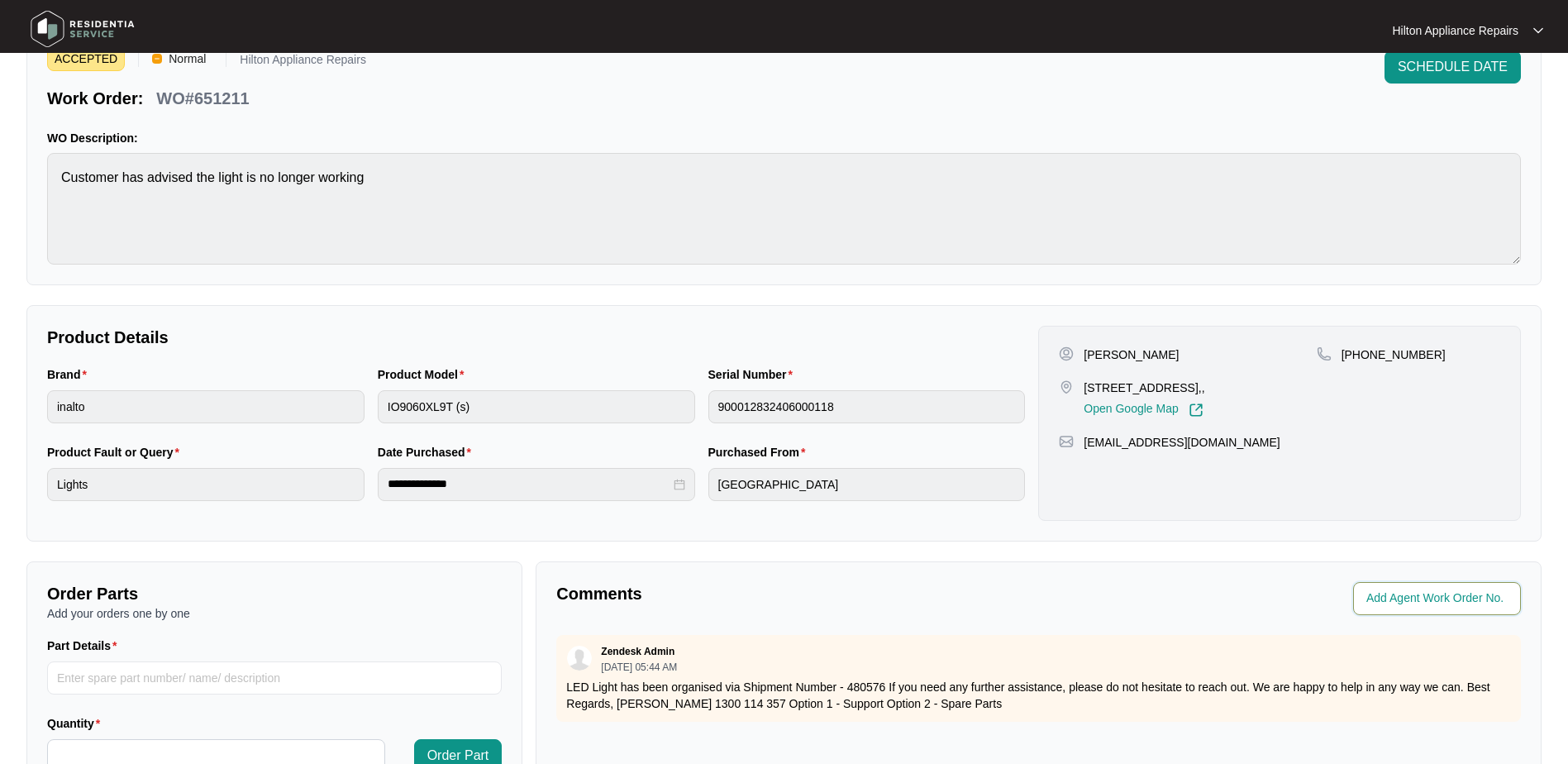
drag, startPoint x: 1399, startPoint y: 589, endPoint x: 1434, endPoint y: 607, distance: 39.4
click at [1399, 589] on input "string" at bounding box center [1439, 599] width 145 height 20
type input "42842"
click at [998, 587] on p "Comments" at bounding box center [791, 594] width 470 height 23
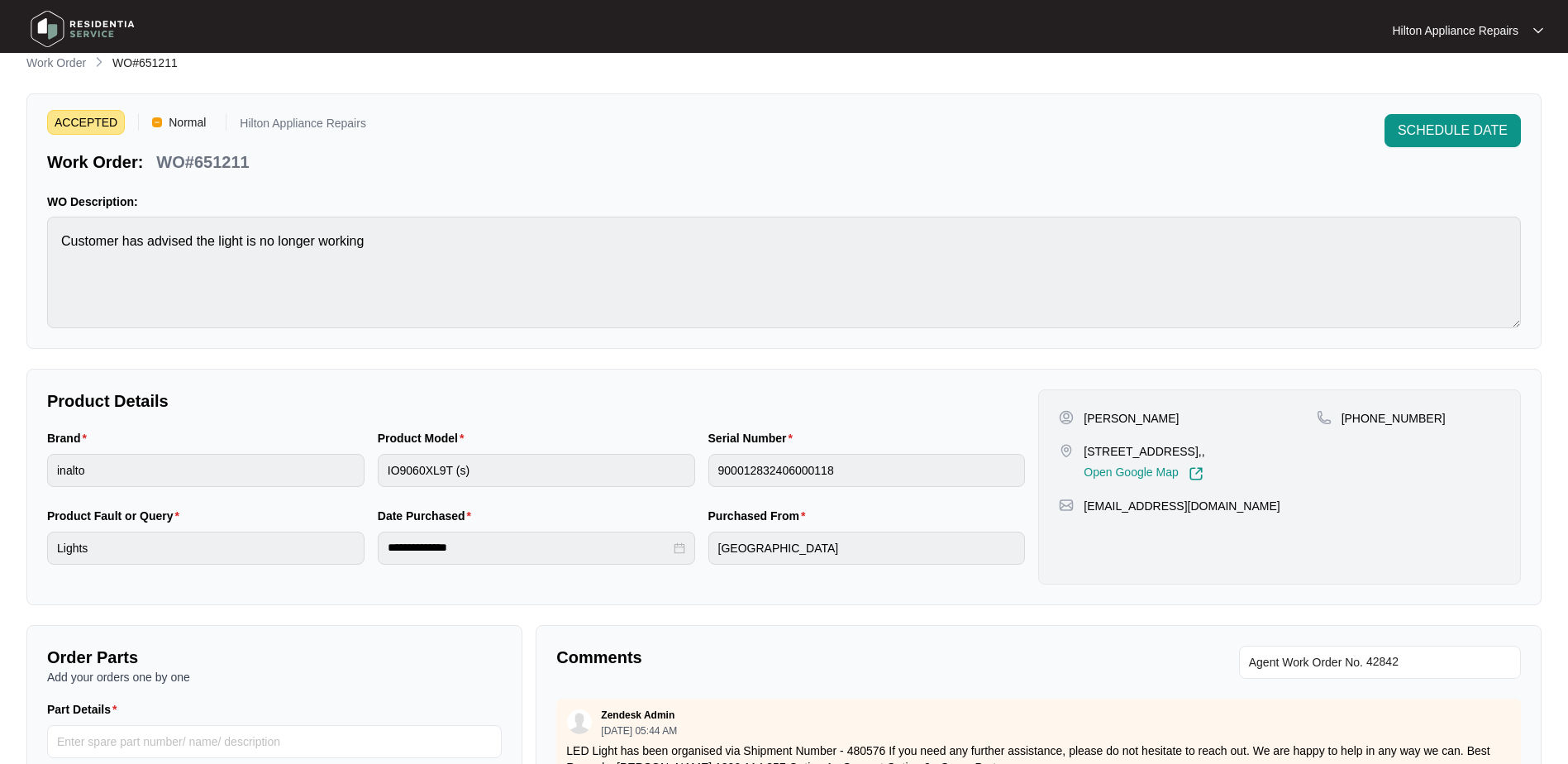
scroll to position [0, 0]
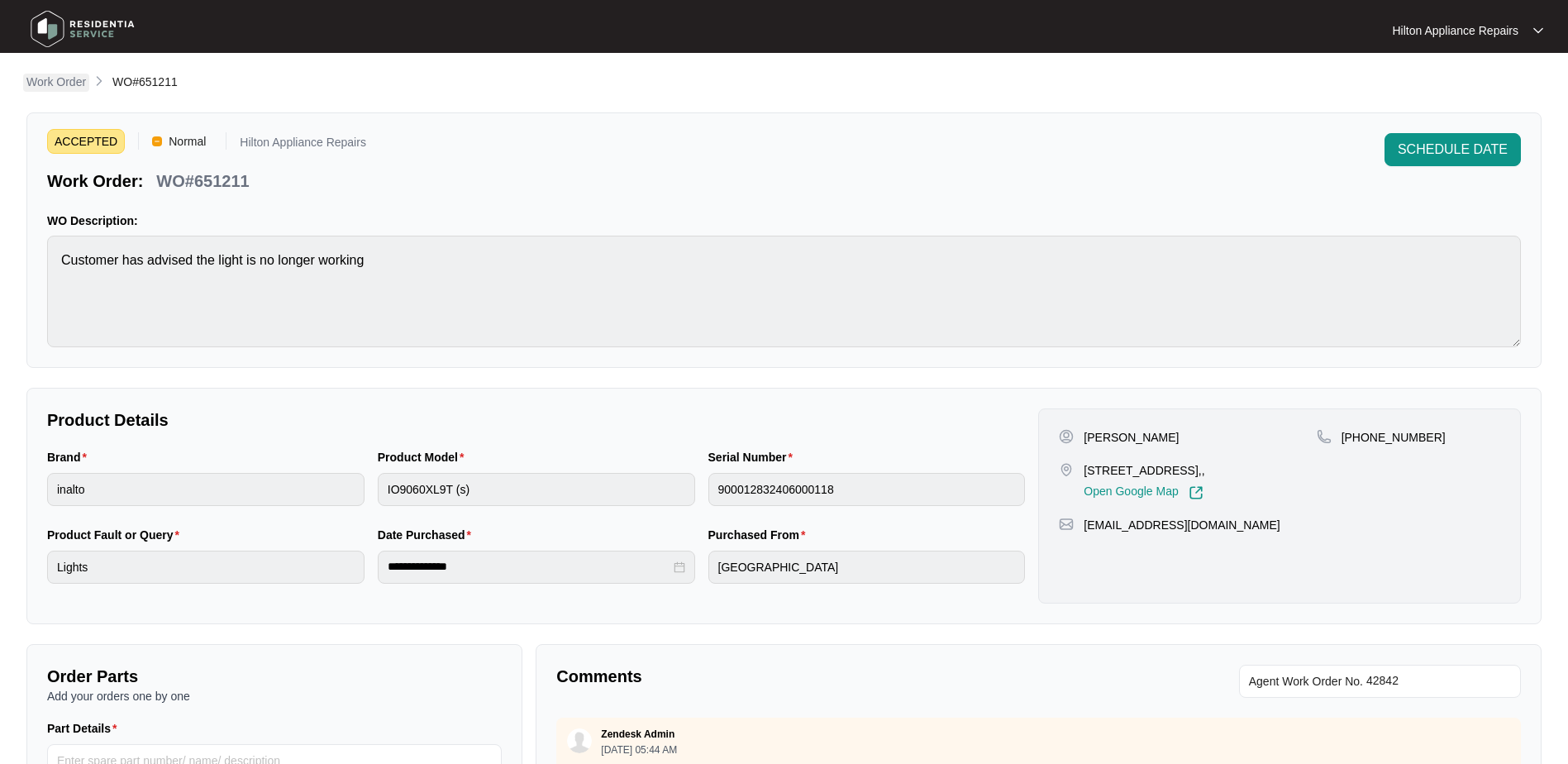
click at [67, 83] on p "Work Order" at bounding box center [56, 81] width 60 height 17
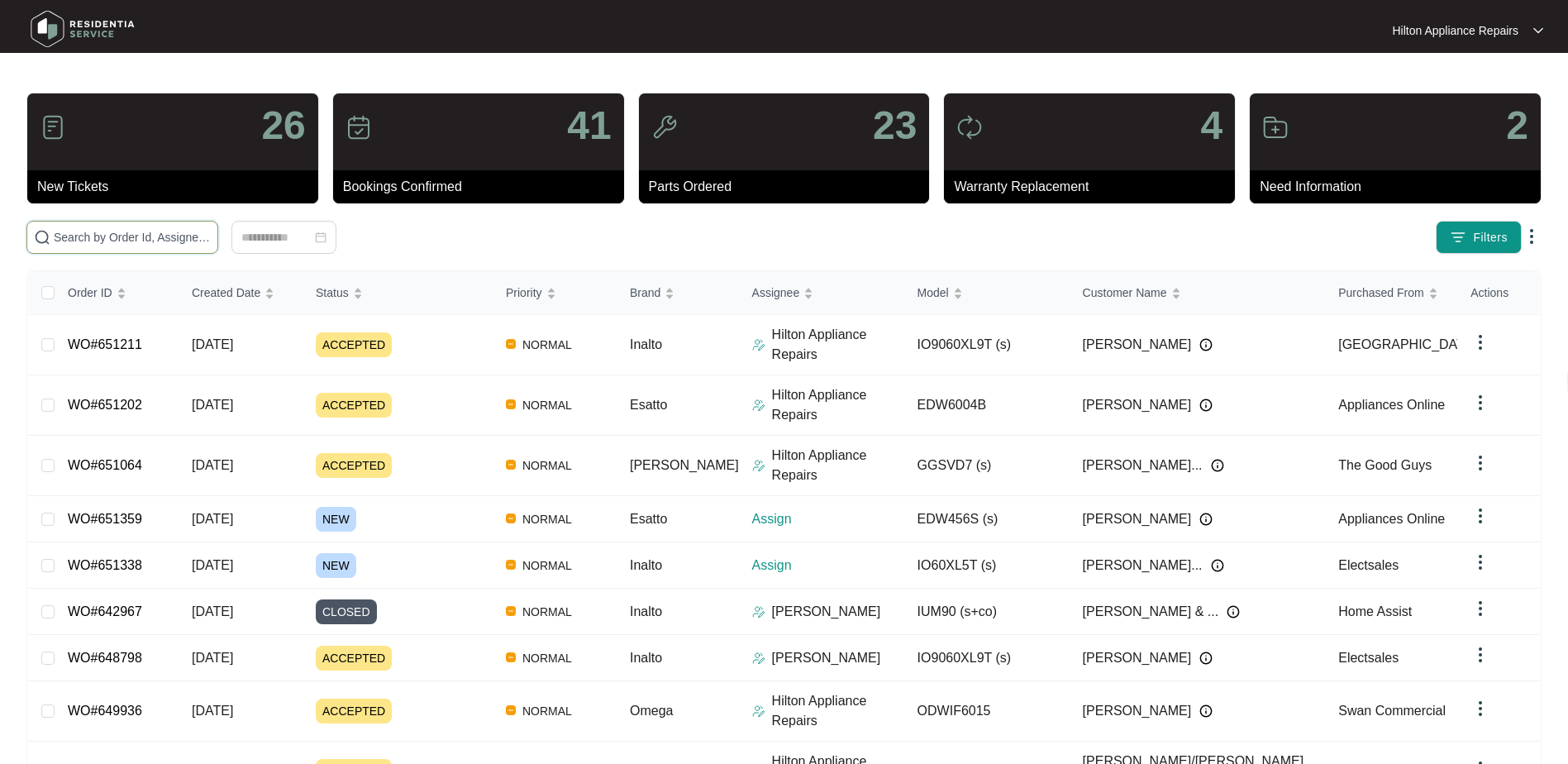
drag, startPoint x: 99, startPoint y: 229, endPoint x: 107, endPoint y: 230, distance: 8.1
click at [98, 229] on input "text" at bounding box center [132, 237] width 157 height 19
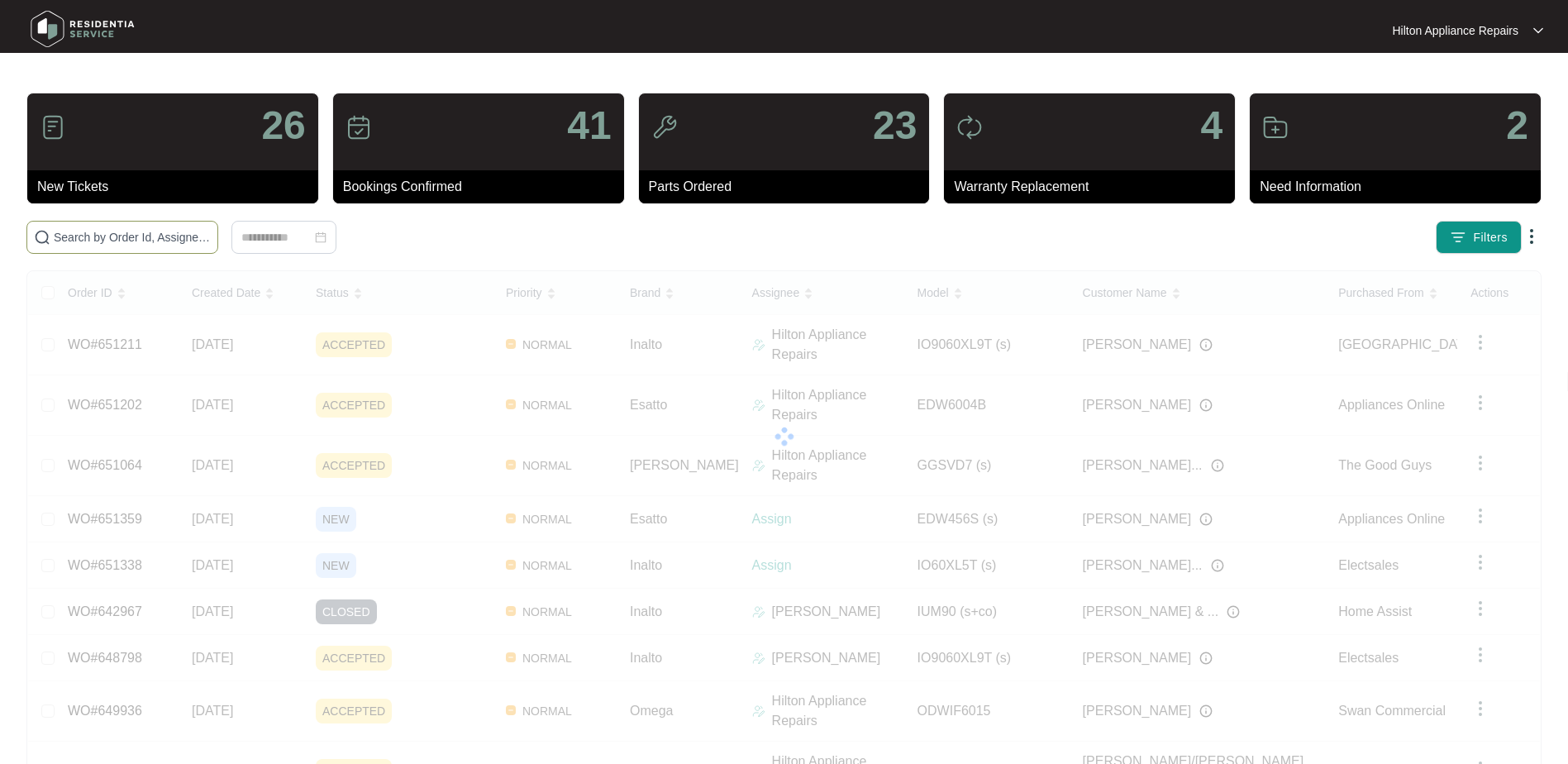
paste input "651225"
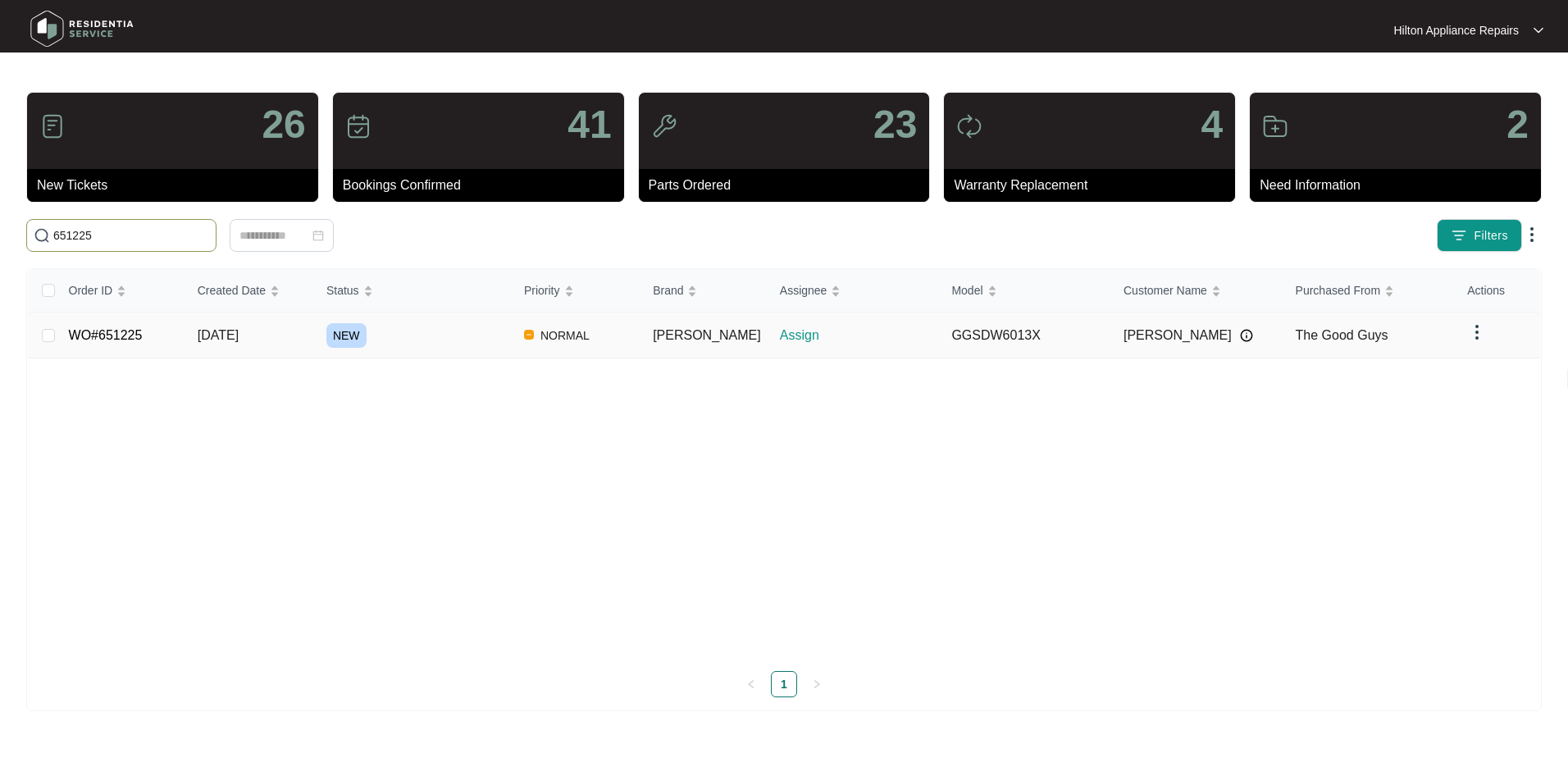
type input "651225"
click at [235, 338] on span "[DATE]" at bounding box center [218, 335] width 41 height 14
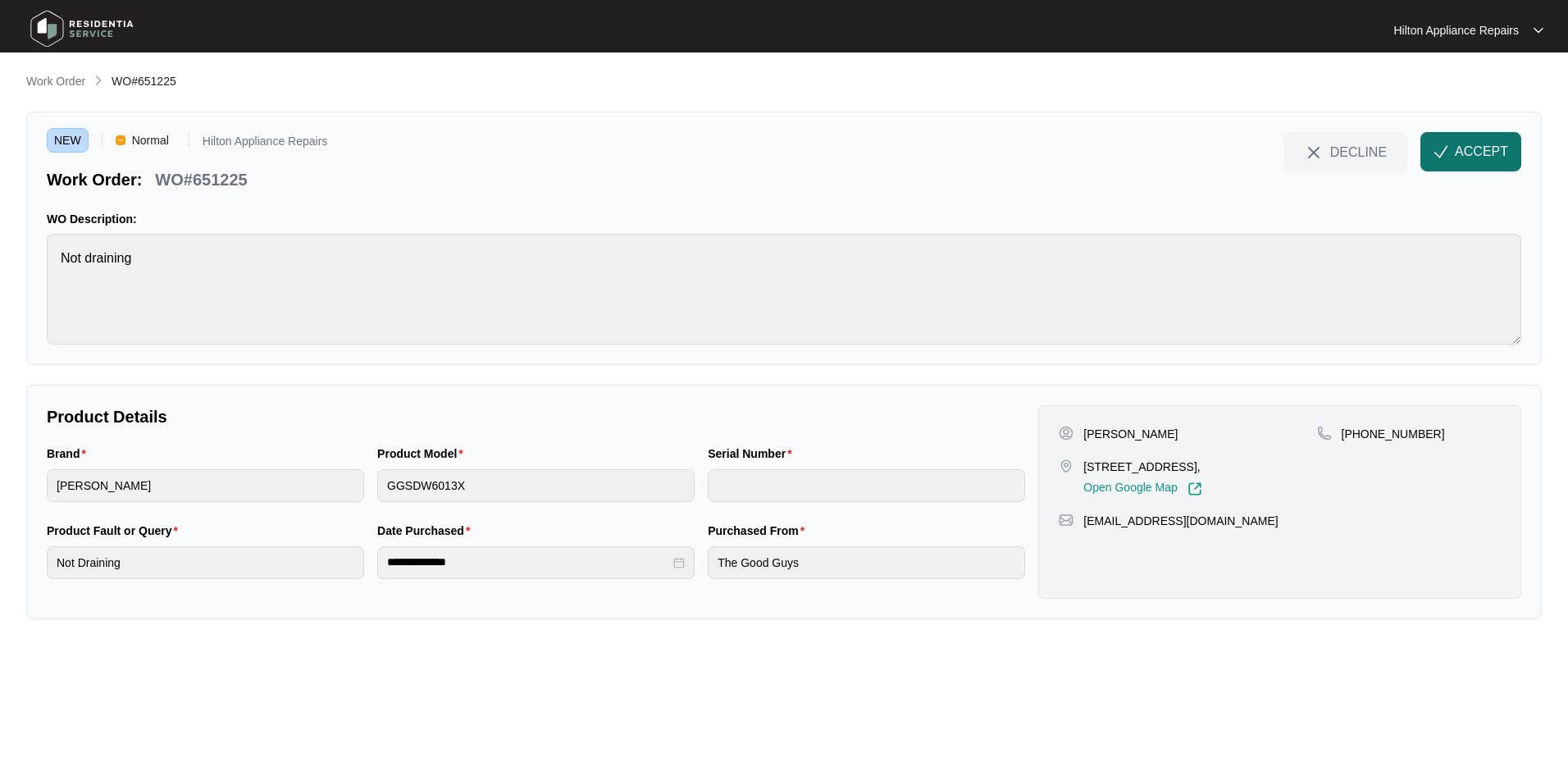
click at [1471, 151] on span "ACCEPT" at bounding box center [1481, 151] width 53 height 19
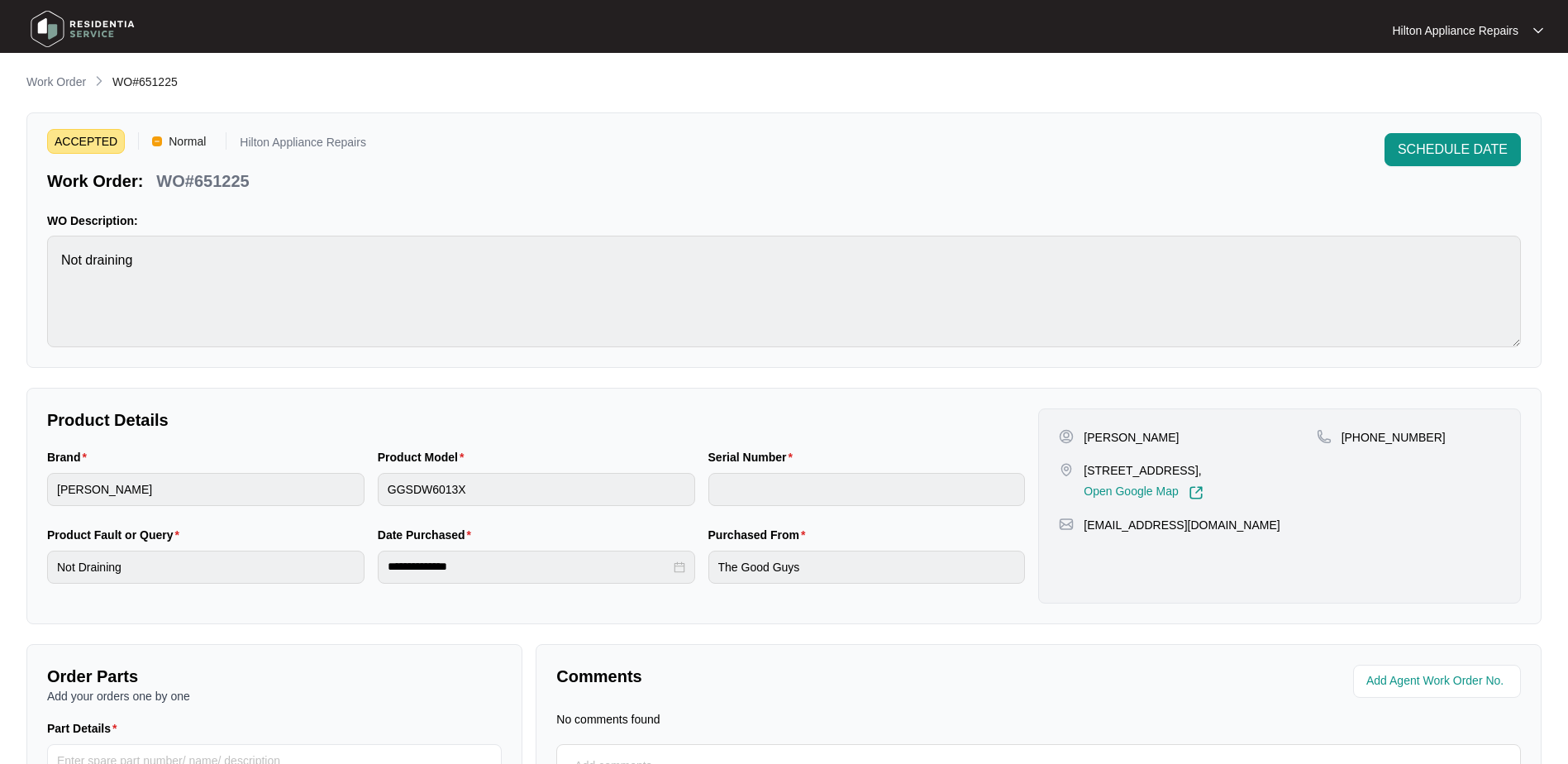
drag, startPoint x: 1191, startPoint y: 469, endPoint x: 1086, endPoint y: 467, distance: 105.0
click at [1086, 467] on p "[STREET_ADDRESS]," at bounding box center [1143, 470] width 119 height 17
drag, startPoint x: 1432, startPoint y: 436, endPoint x: 1363, endPoint y: 444, distance: 69.5
click at [1363, 444] on div "[PHONE_NUMBER]" at bounding box center [1409, 437] width 184 height 17
drag, startPoint x: 1205, startPoint y: 517, endPoint x: 1085, endPoint y: 536, distance: 121.5
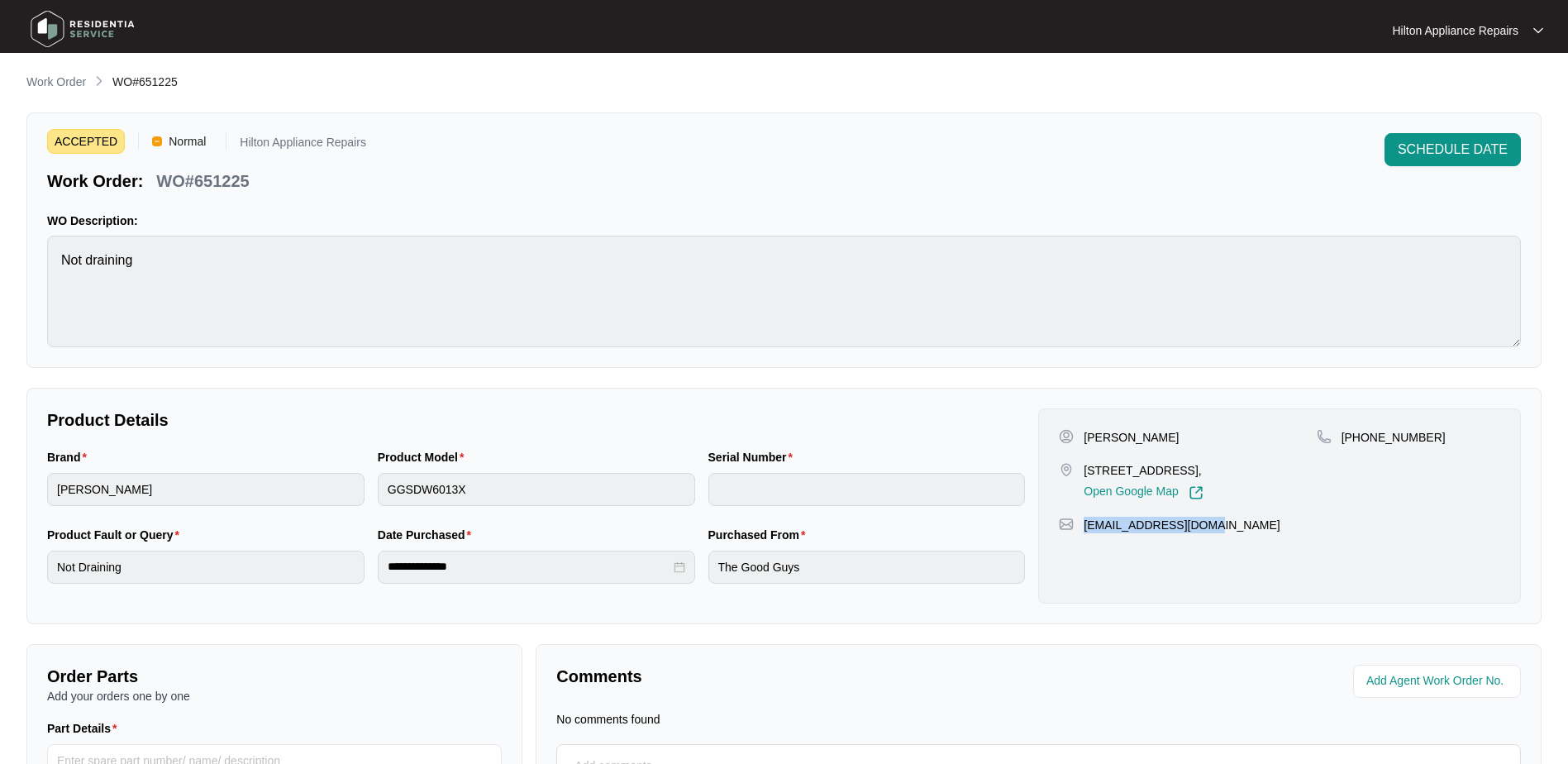
click at [1085, 536] on div "[PERSON_NAME] [STREET_ADDRESS], Open Google Map [PHONE_NUMBER] [EMAIL_ADDRESS][…" at bounding box center [1280, 506] width 483 height 195
click at [288, 472] on div "Brand [PERSON_NAME] Product Model GGSDW6013X Serial Number" at bounding box center [535, 486] width 991 height 77
drag, startPoint x: 259, startPoint y: 178, endPoint x: 159, endPoint y: 170, distance: 100.3
click at [159, 170] on div "Work Order: WO#651225" at bounding box center [206, 178] width 319 height 29
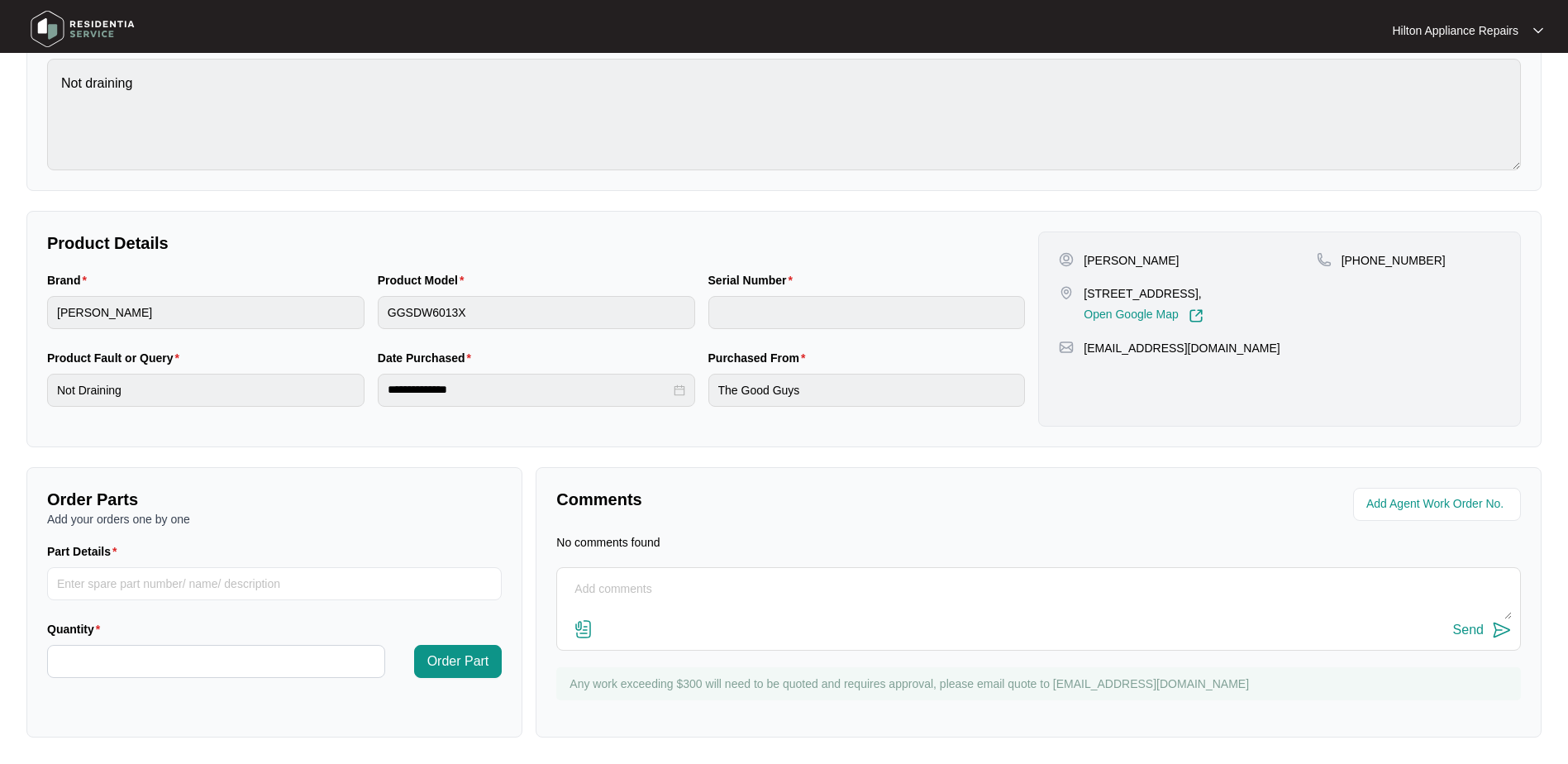
scroll to position [178, 0]
click at [1415, 496] on input "string" at bounding box center [1439, 504] width 145 height 20
type input "42843"
click at [1054, 512] on div "Agent Work Order No." at bounding box center [1283, 505] width 475 height 33
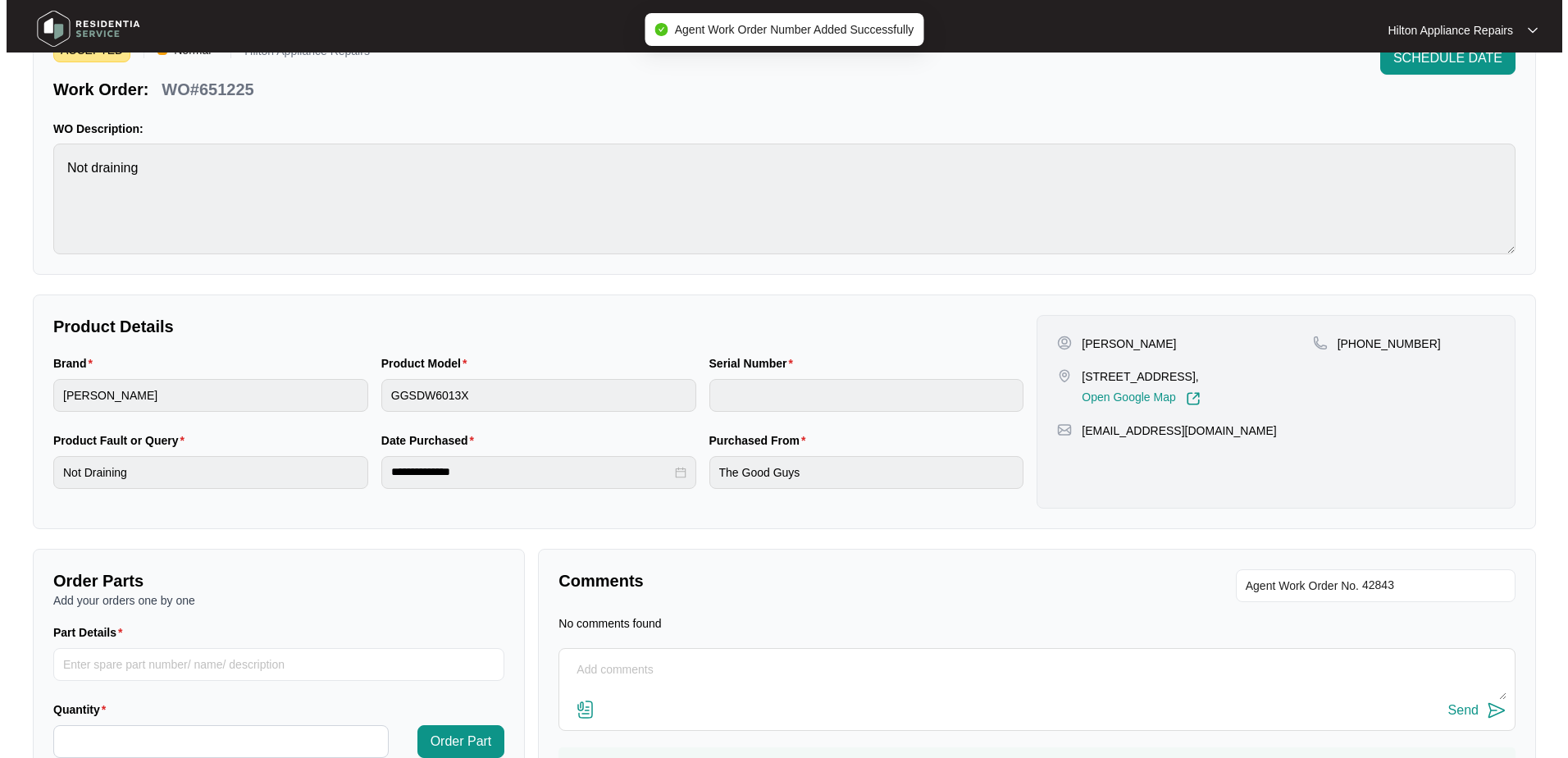
scroll to position [0, 0]
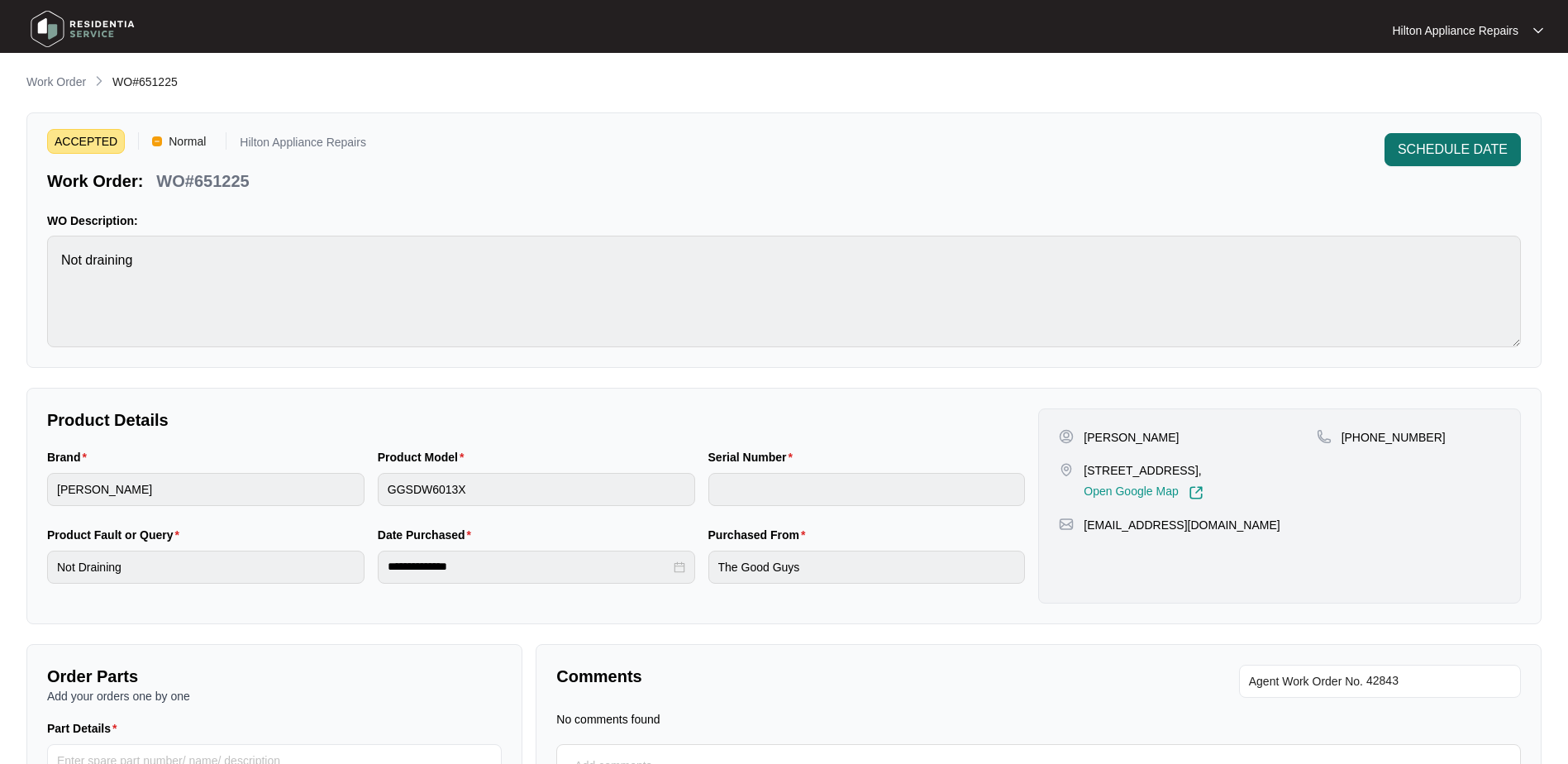
click at [1456, 153] on span "SCHEDULE DATE" at bounding box center [1453, 150] width 110 height 20
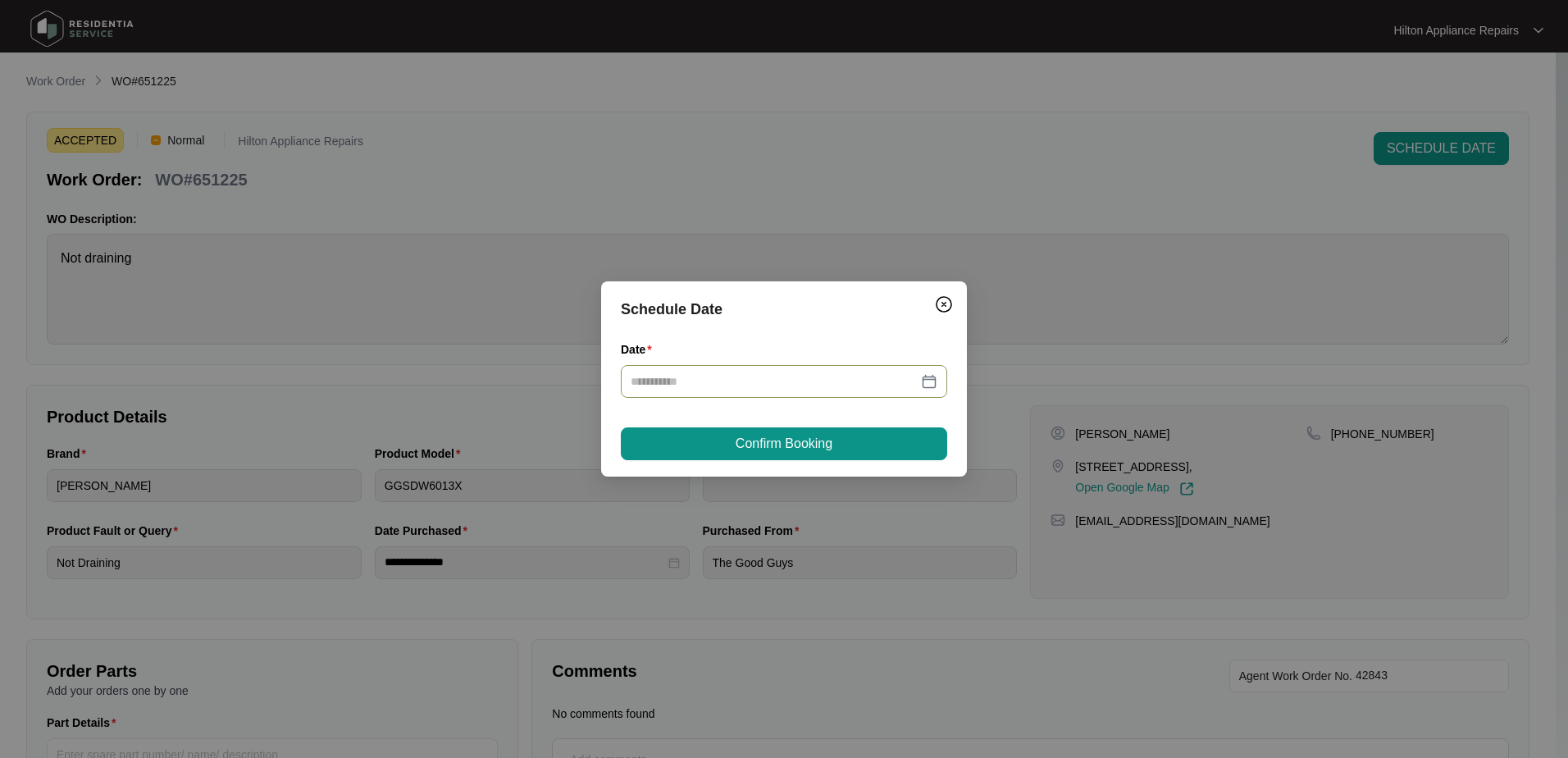
click at [931, 373] on div at bounding box center [784, 381] width 307 height 18
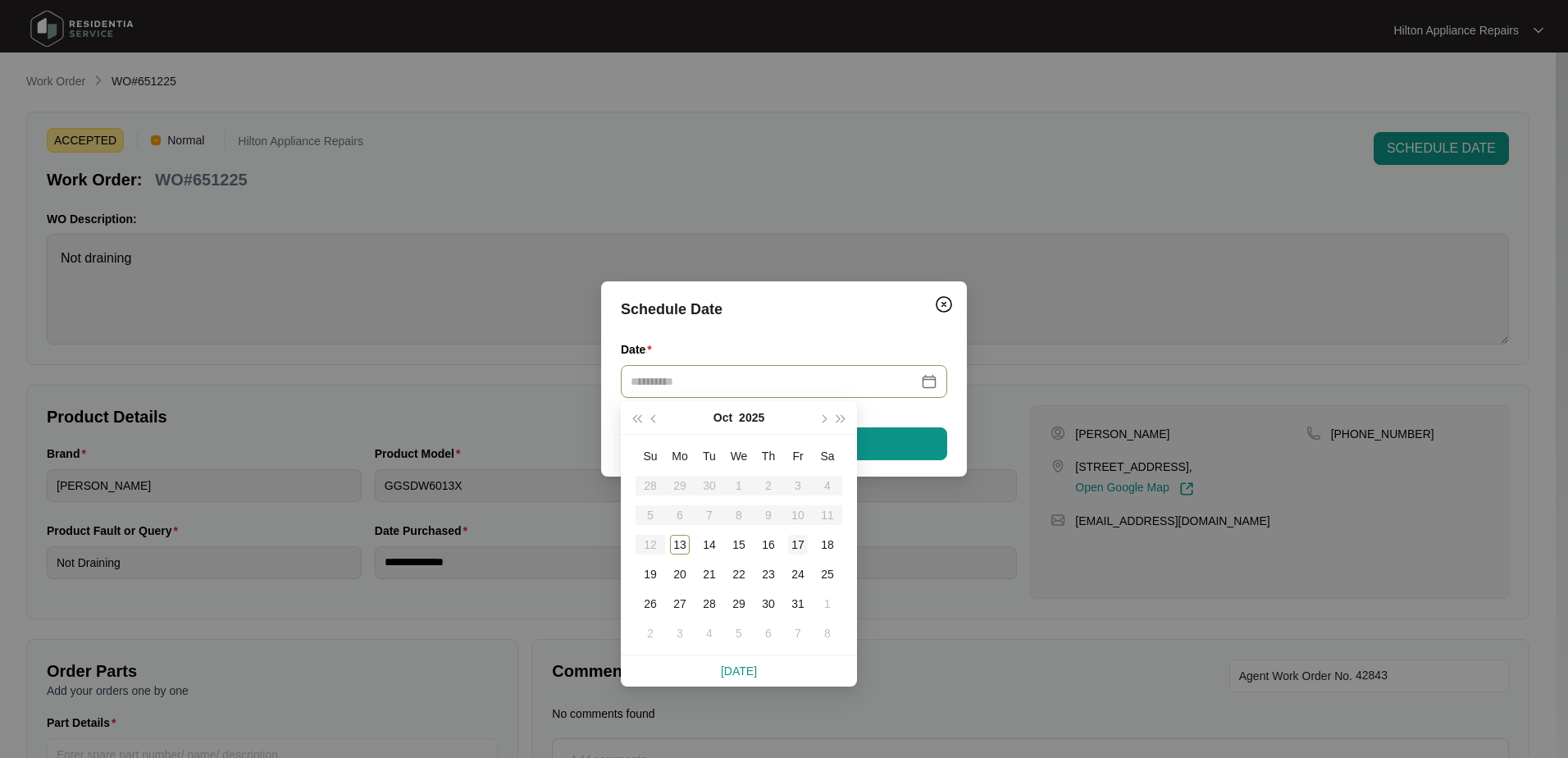
click at [800, 544] on div "17" at bounding box center [798, 544] width 19 height 19
type input "**********"
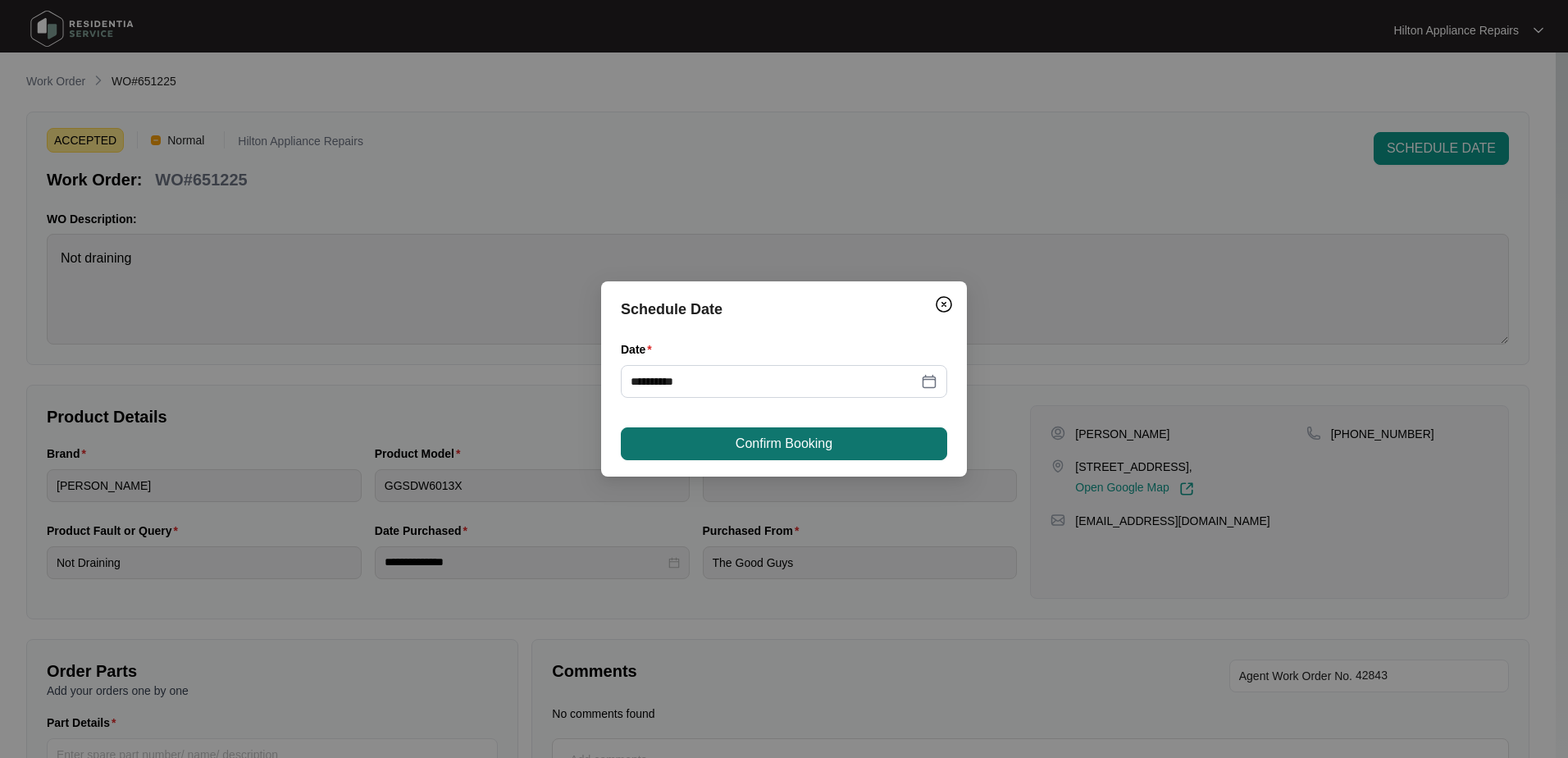
click at [819, 447] on span "Confirm Booking" at bounding box center [784, 444] width 97 height 19
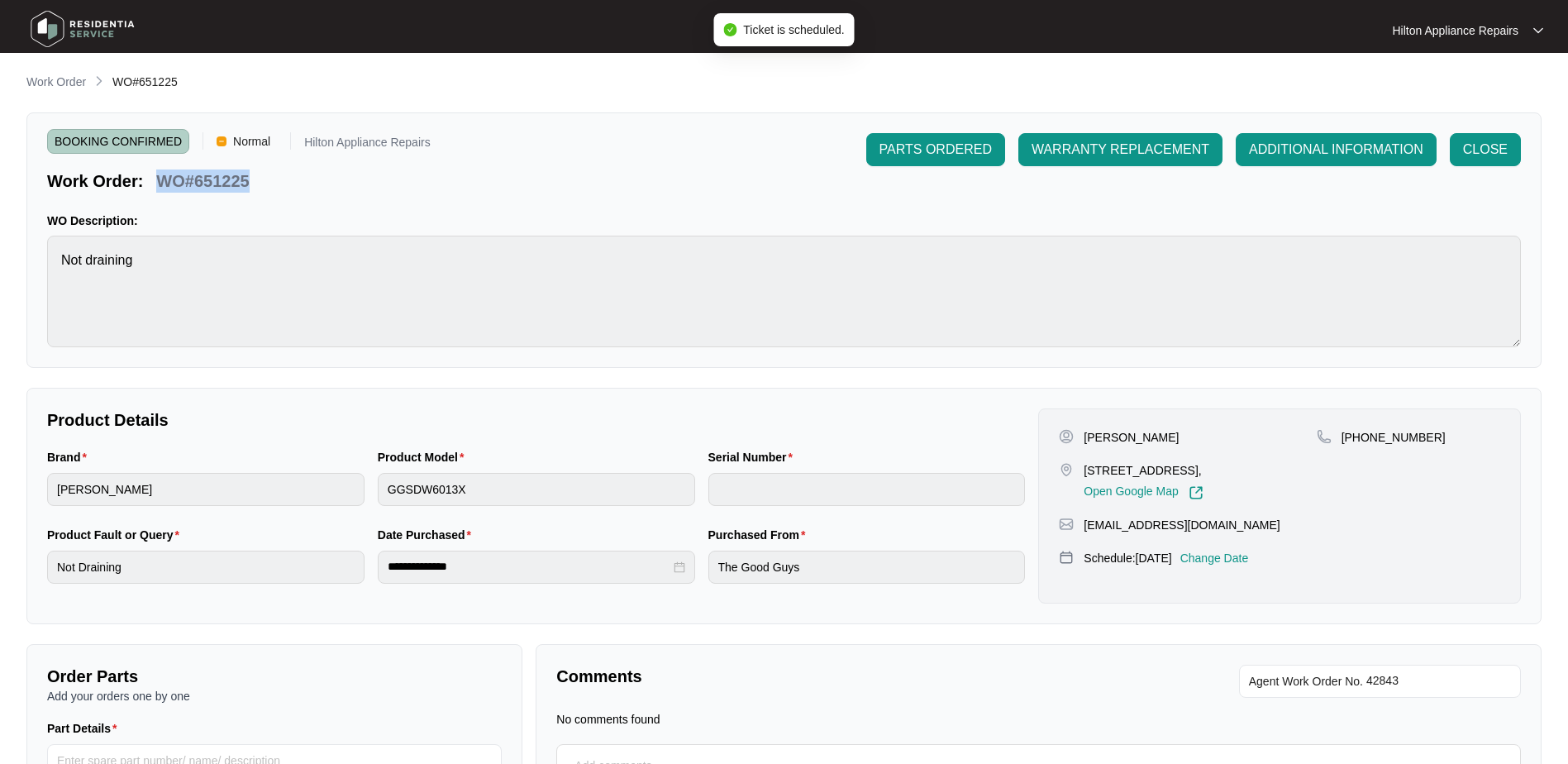
drag, startPoint x: 265, startPoint y: 177, endPoint x: 159, endPoint y: 170, distance: 106.2
click at [159, 170] on div "Work Order: WO#651225" at bounding box center [239, 178] width 383 height 29
click at [47, 78] on p "Work Order" at bounding box center [56, 81] width 60 height 17
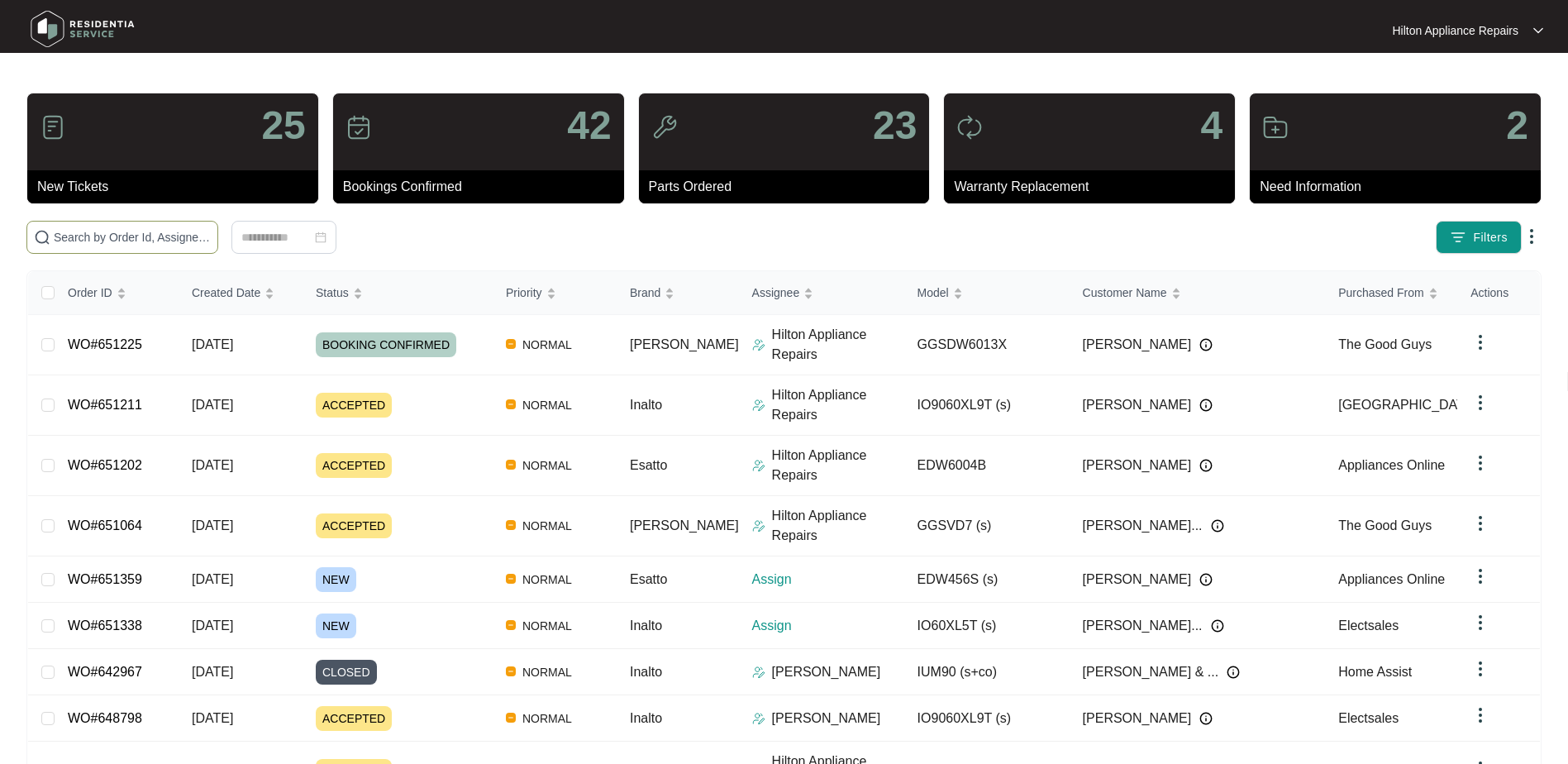
click at [127, 232] on input "text" at bounding box center [132, 237] width 157 height 19
paste input "WO#651225"
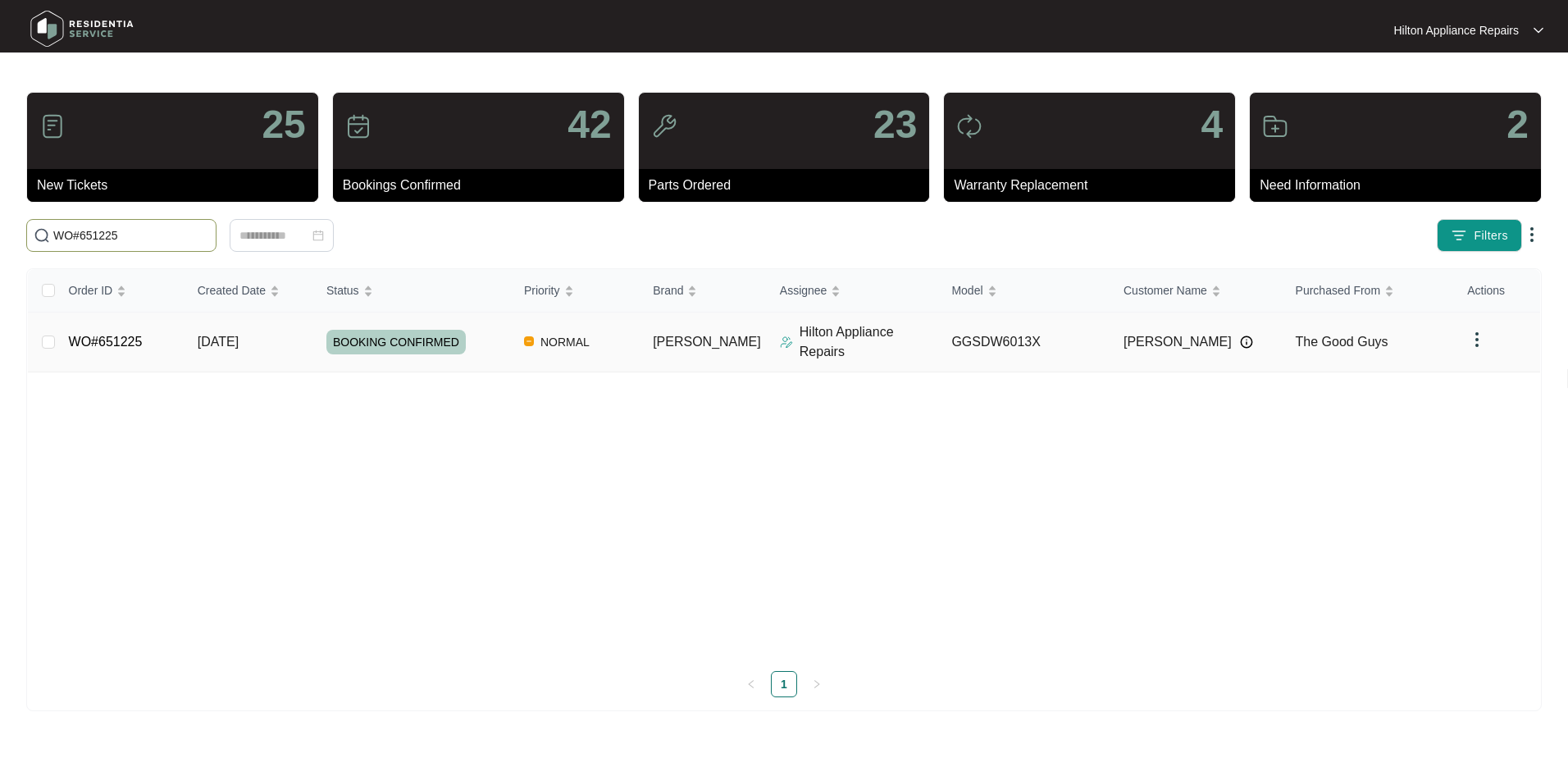
type input "WO#651225"
click at [341, 232] on span "Re-assign Selected Tickets" at bounding box center [322, 235] width 158 height 19
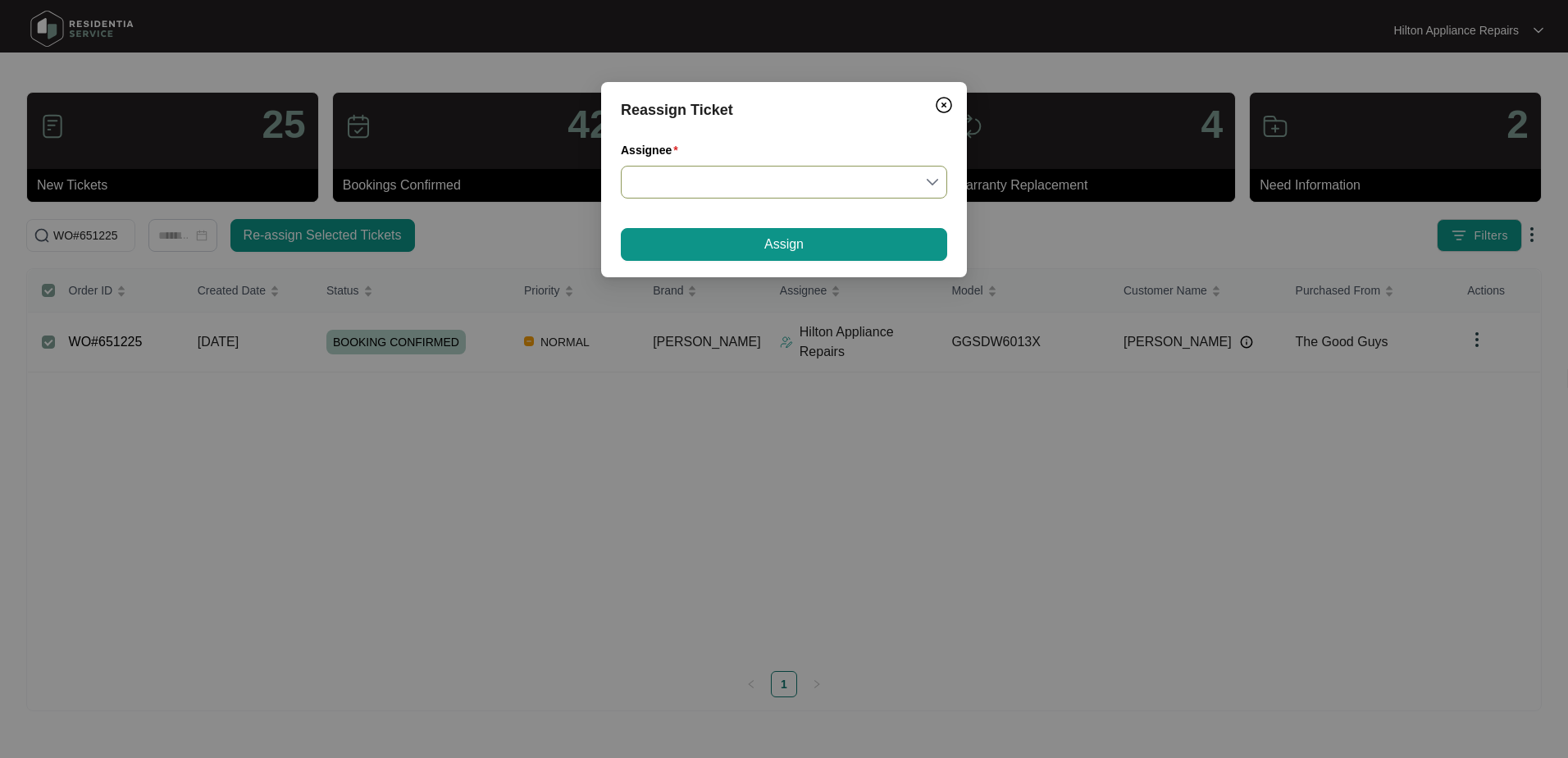
click at [932, 181] on input "Assignee" at bounding box center [784, 182] width 307 height 31
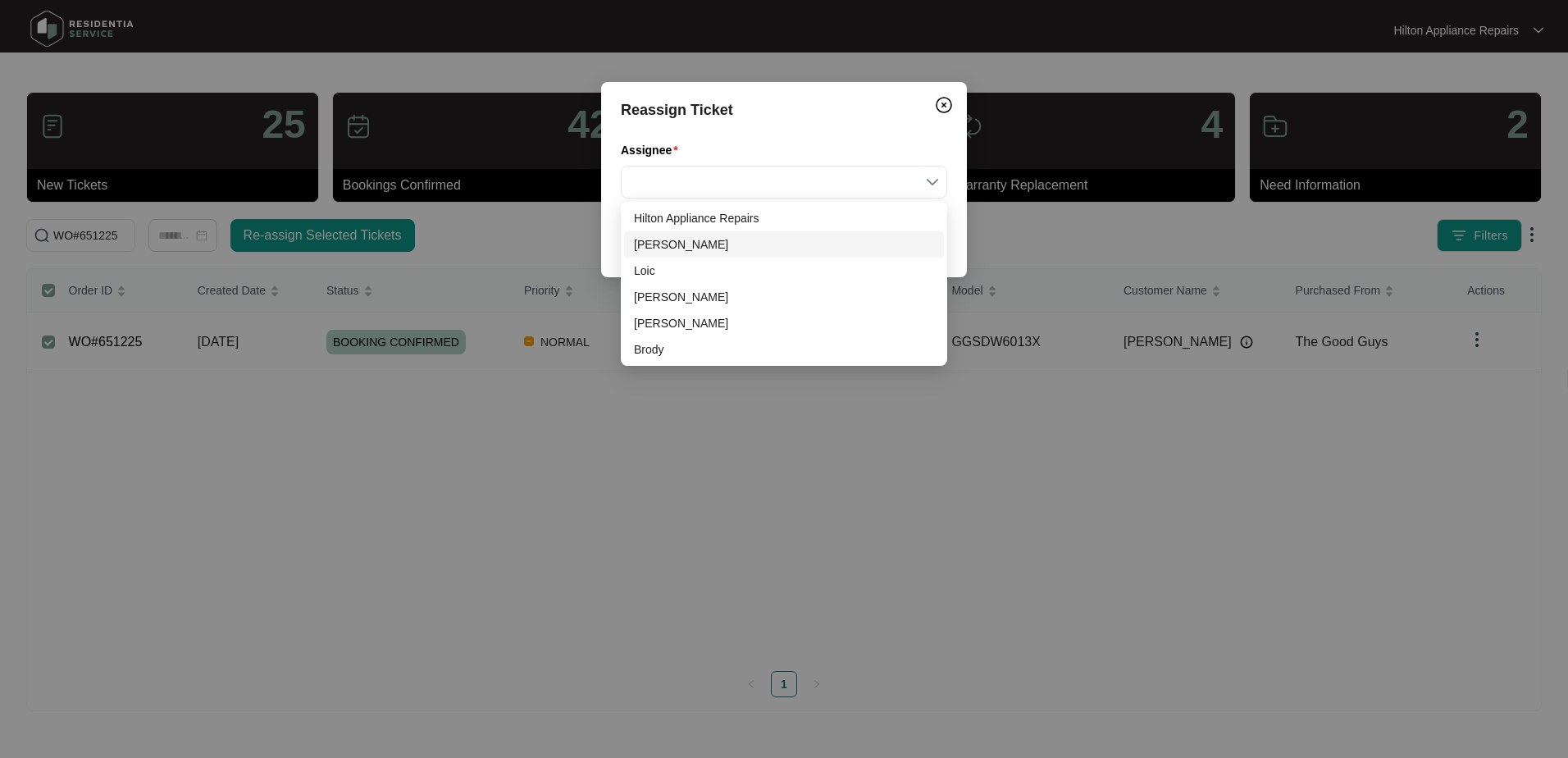
click at [672, 249] on div "[PERSON_NAME]" at bounding box center [783, 245] width 300 height 18
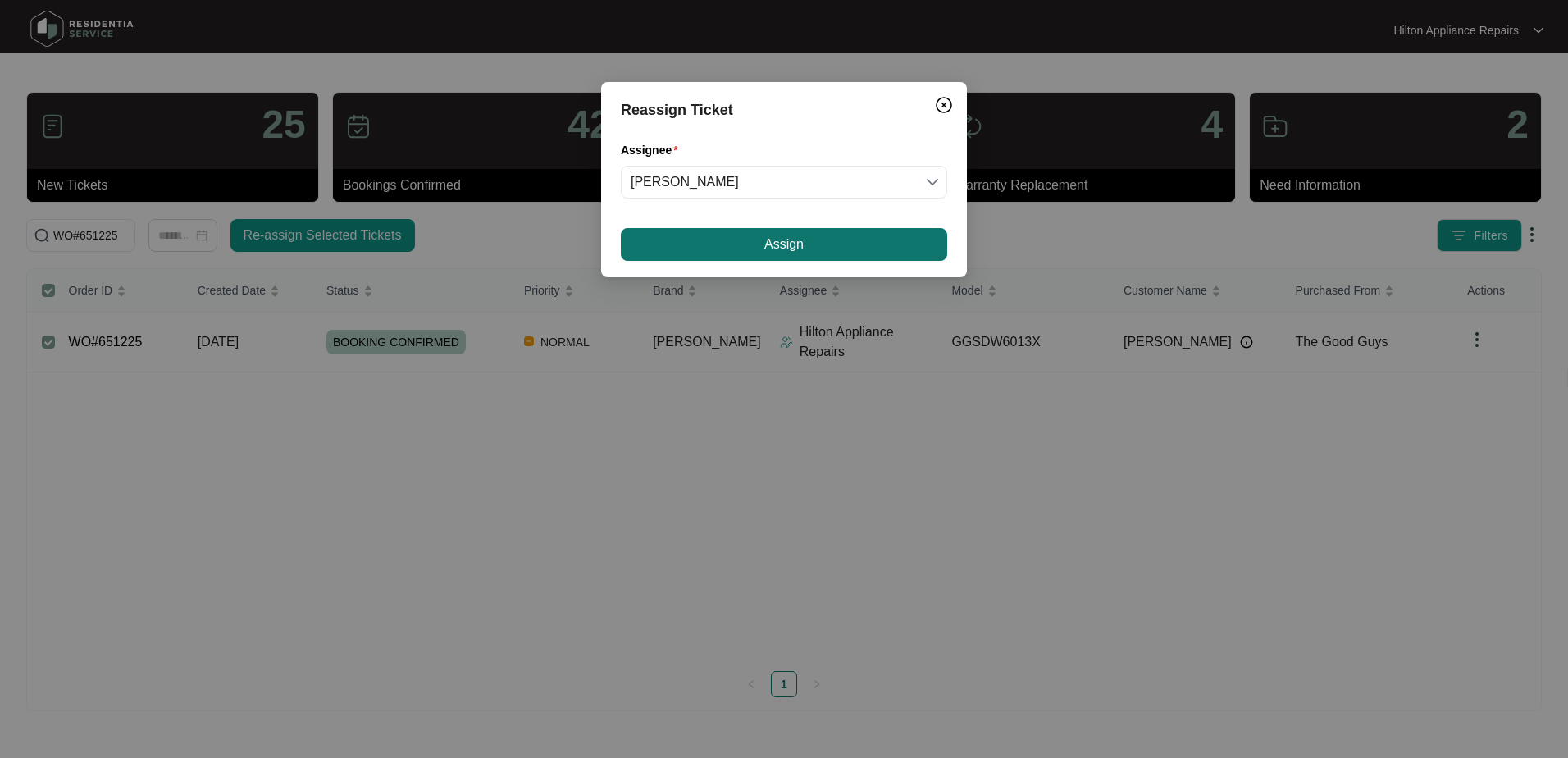
click at [712, 246] on button "Assign" at bounding box center [784, 245] width 326 height 33
